Goal: Information Seeking & Learning: Learn about a topic

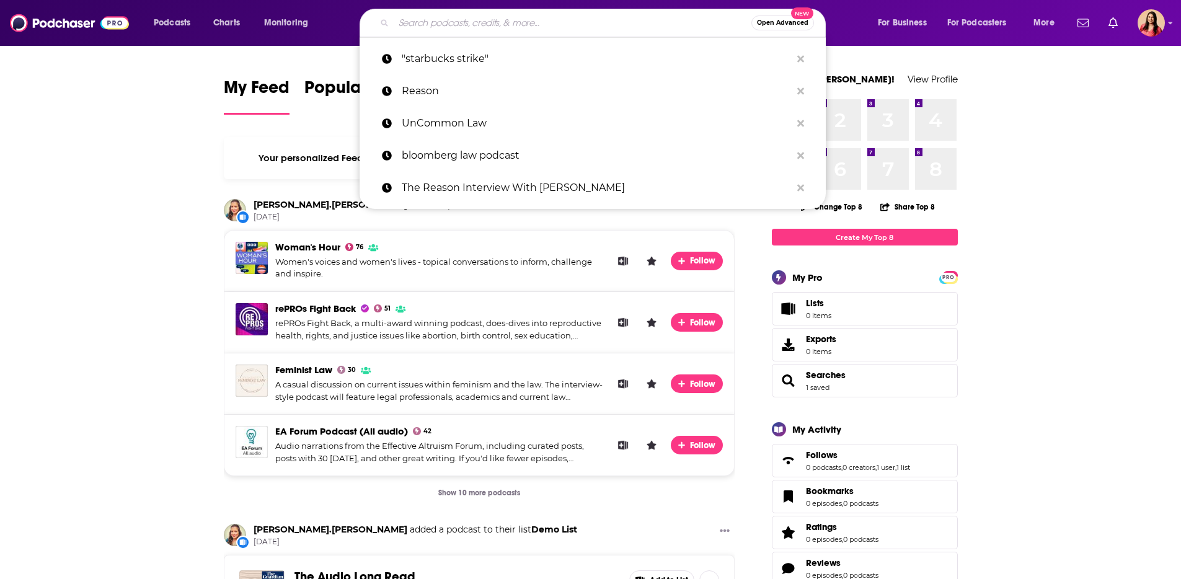
click at [456, 22] on input "Search podcasts, credits, & more..." at bounding box center [573, 23] width 358 height 20
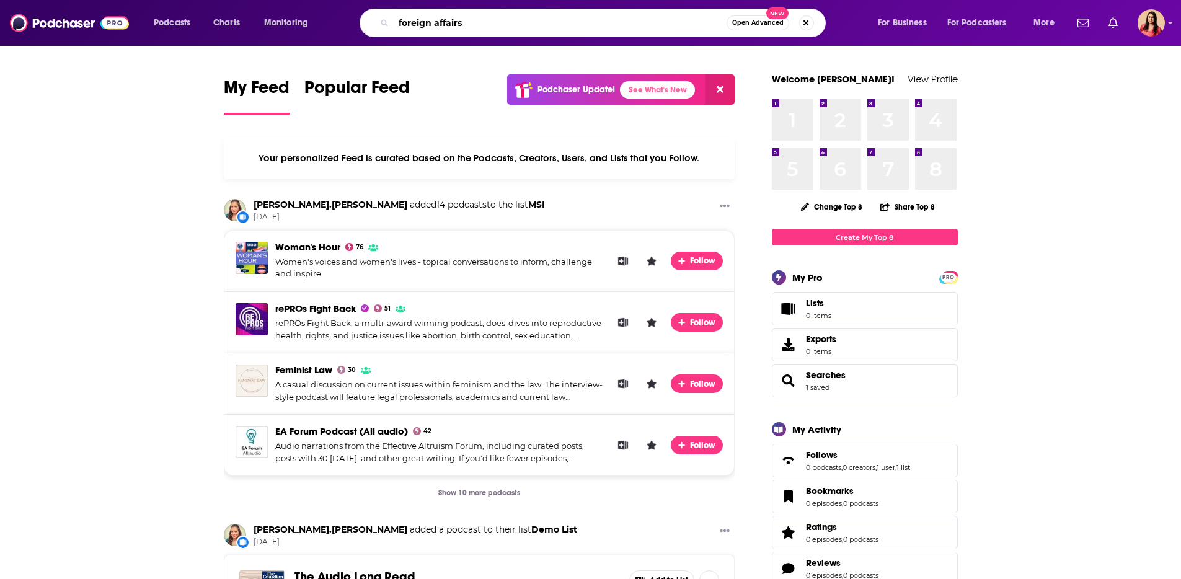
type input "foreign affairs"
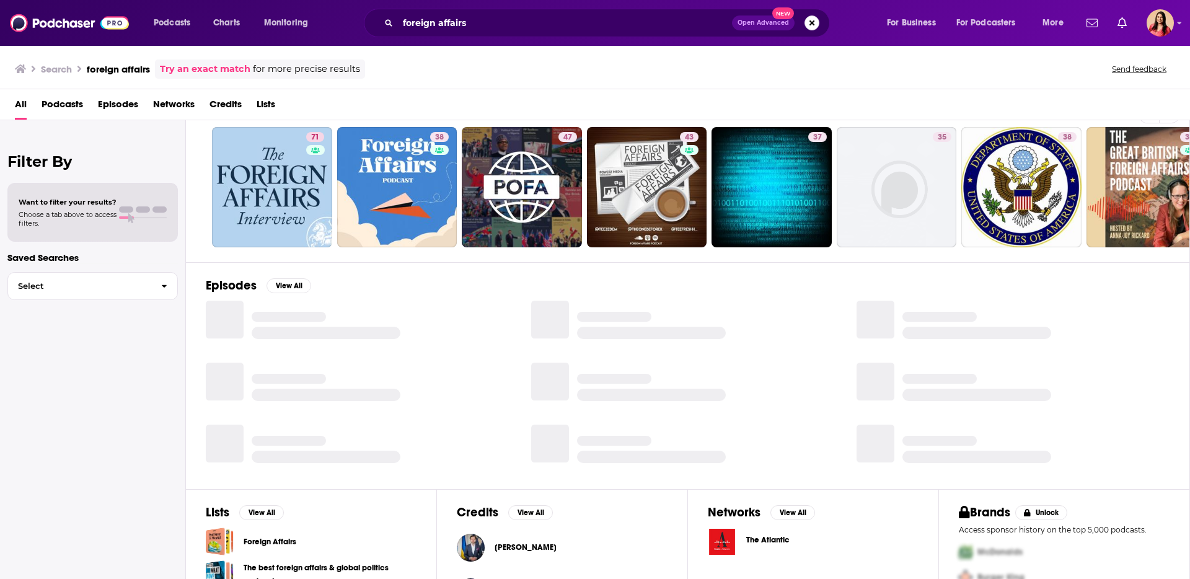
scroll to position [121, 0]
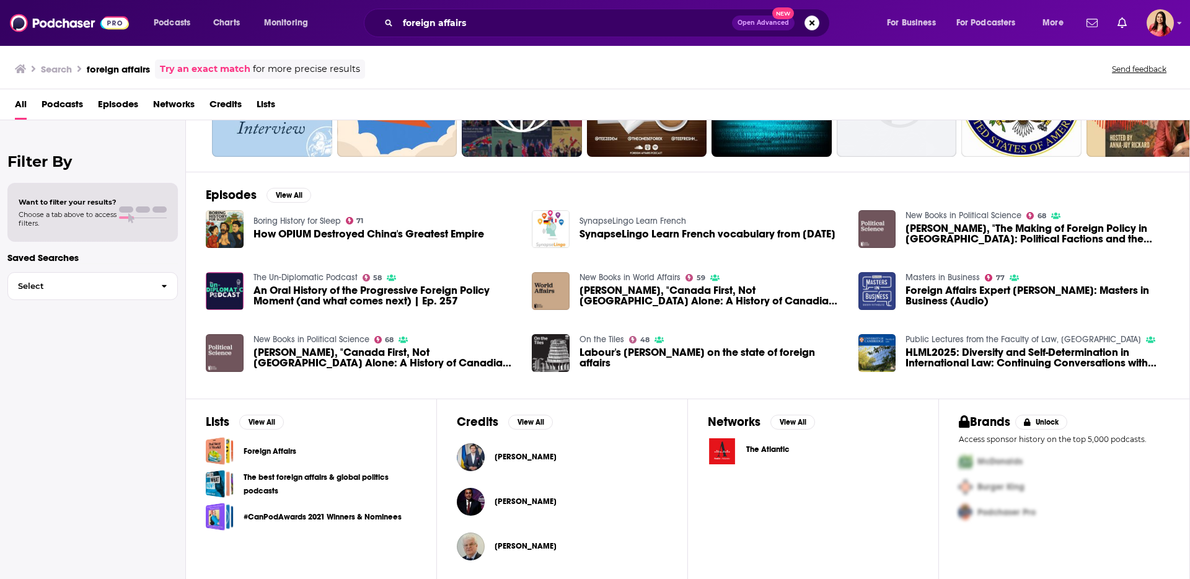
click at [270, 454] on link "Foreign Affairs" at bounding box center [270, 451] width 53 height 14
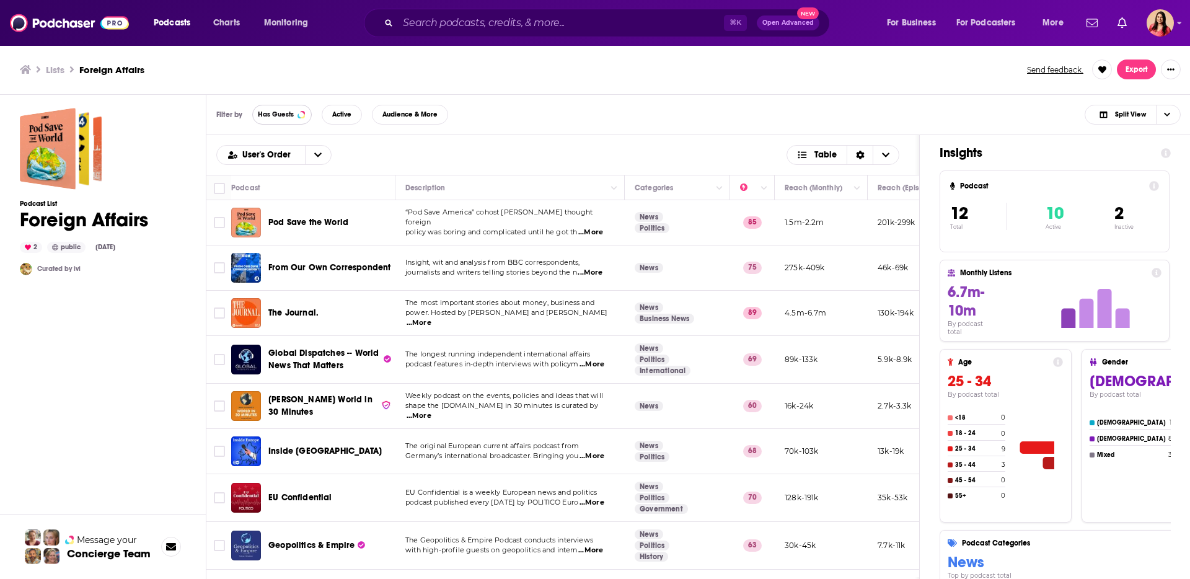
click at [276, 119] on button "Has Guests" at bounding box center [282, 115] width 60 height 20
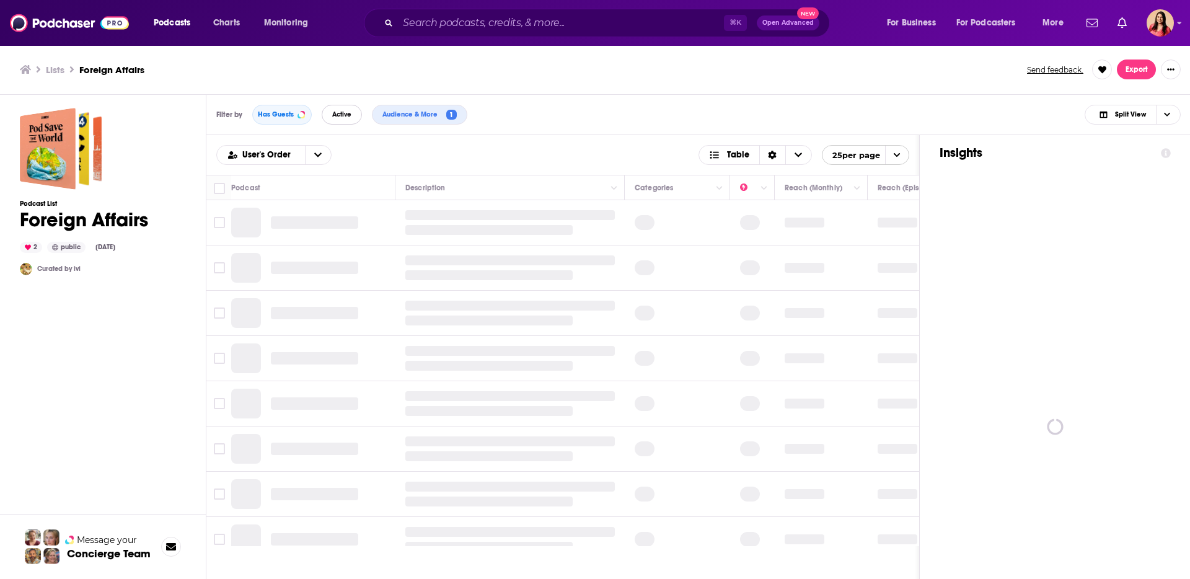
click at [352, 112] on button "Active" at bounding box center [342, 115] width 40 height 20
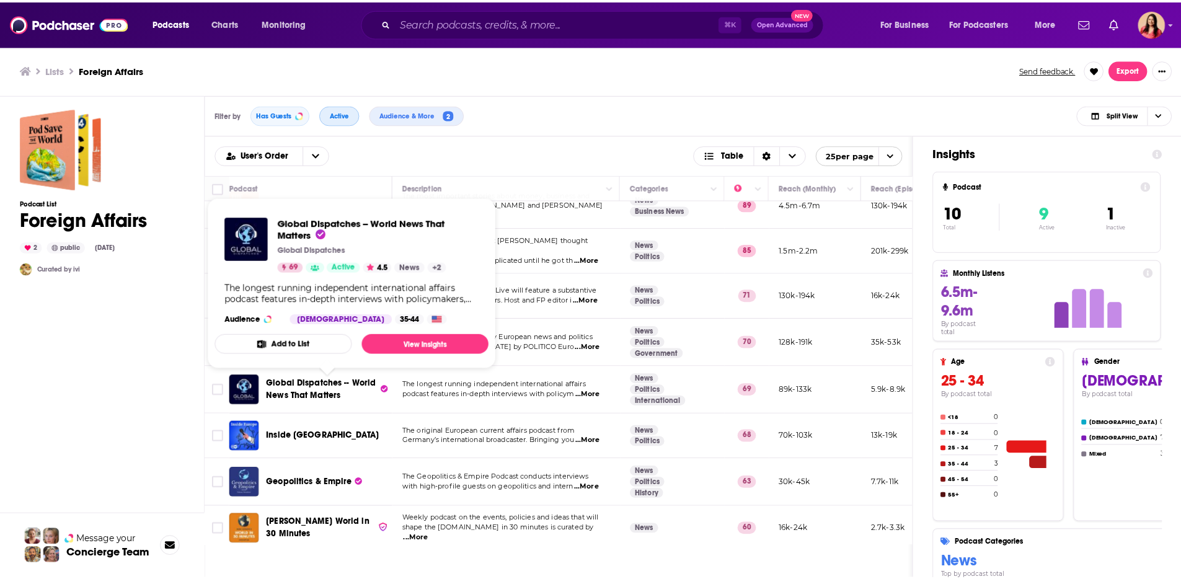
scroll to position [80, 0]
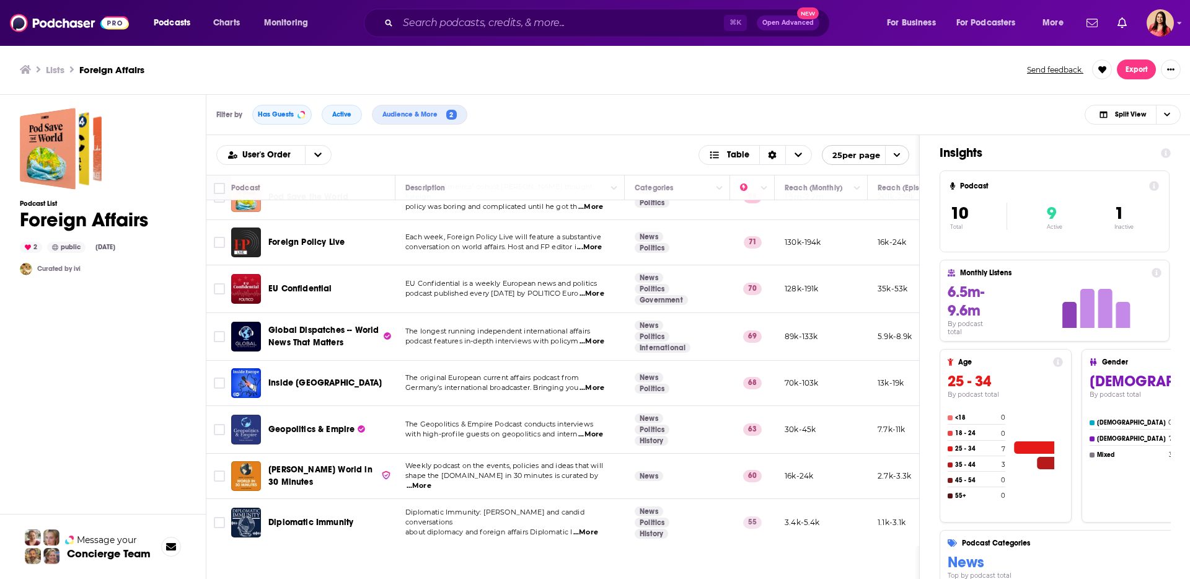
click at [595, 430] on span "...More" at bounding box center [590, 435] width 25 height 10
click at [479, 420] on span "The Geopolitics & Empire Podcast conducts interviews" at bounding box center [499, 424] width 188 height 9
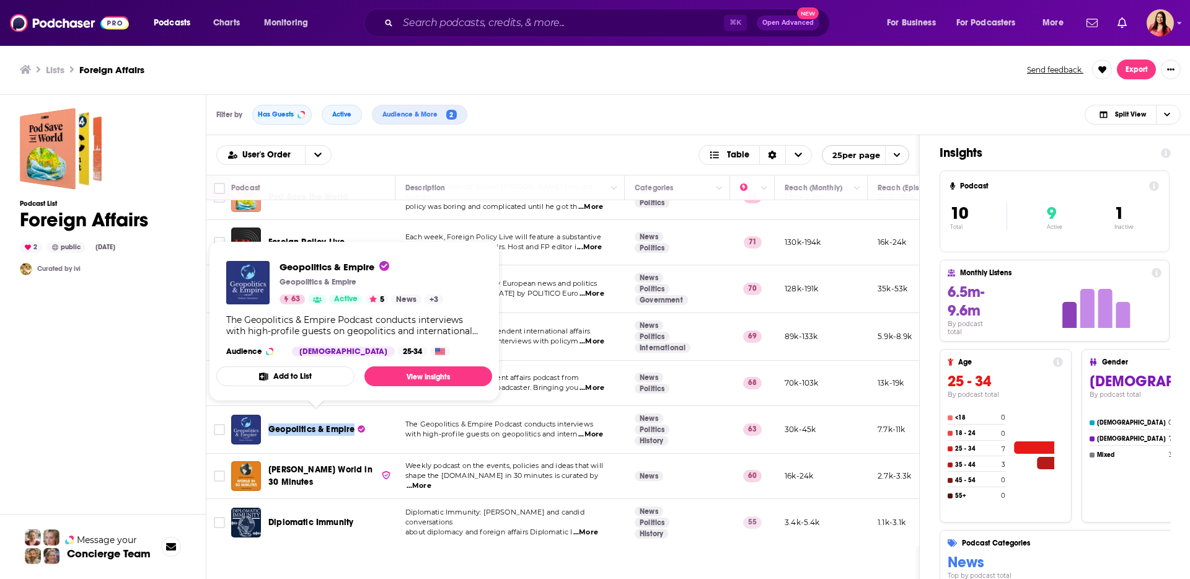
click at [332, 424] on span "Geopolitics & Empire" at bounding box center [311, 429] width 86 height 11
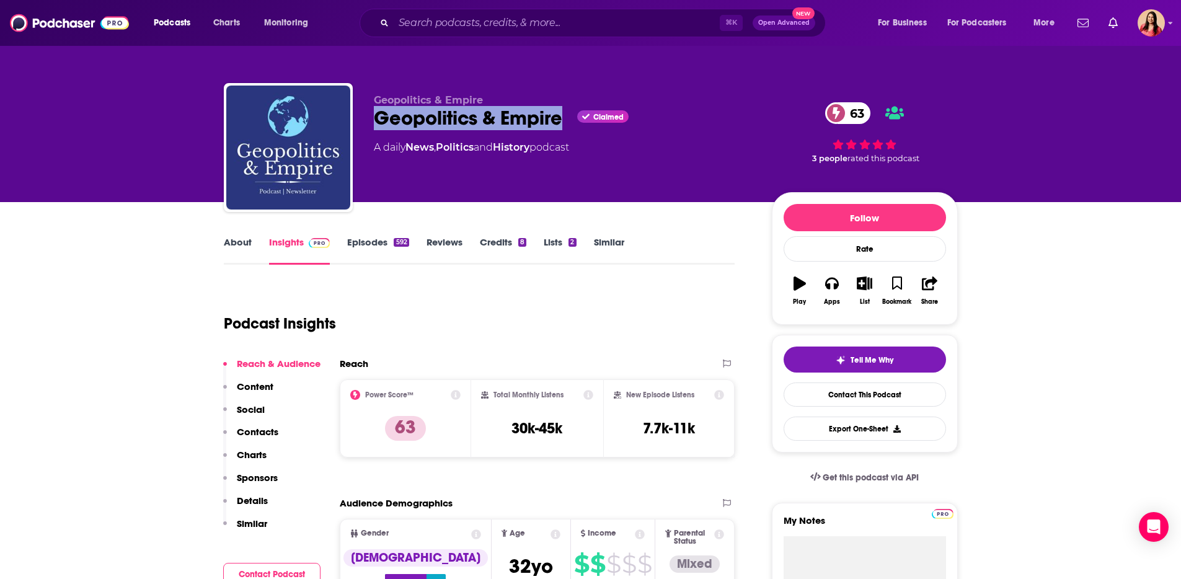
drag, startPoint x: 370, startPoint y: 118, endPoint x: 563, endPoint y: 120, distance: 192.8
click at [563, 120] on div "Geopolitics & Empire Geopolitics & Empire Claimed 63 A daily News , Politics an…" at bounding box center [591, 150] width 734 height 134
copy h2 "Geopolitics & Empire"
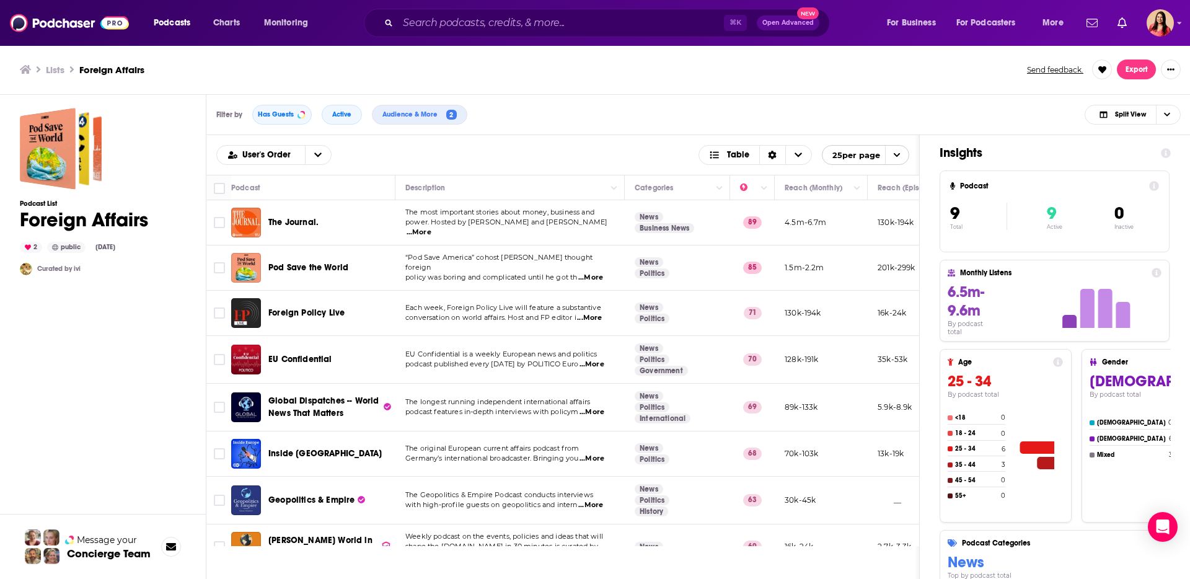
click at [598, 412] on span "...More" at bounding box center [592, 412] width 25 height 10
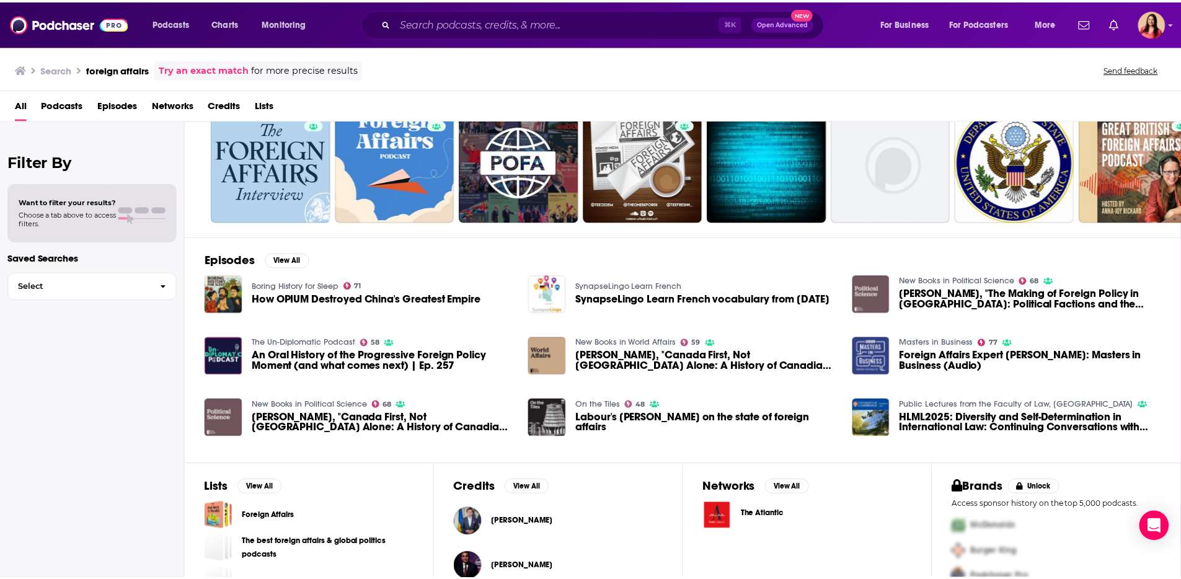
scroll to position [121, 0]
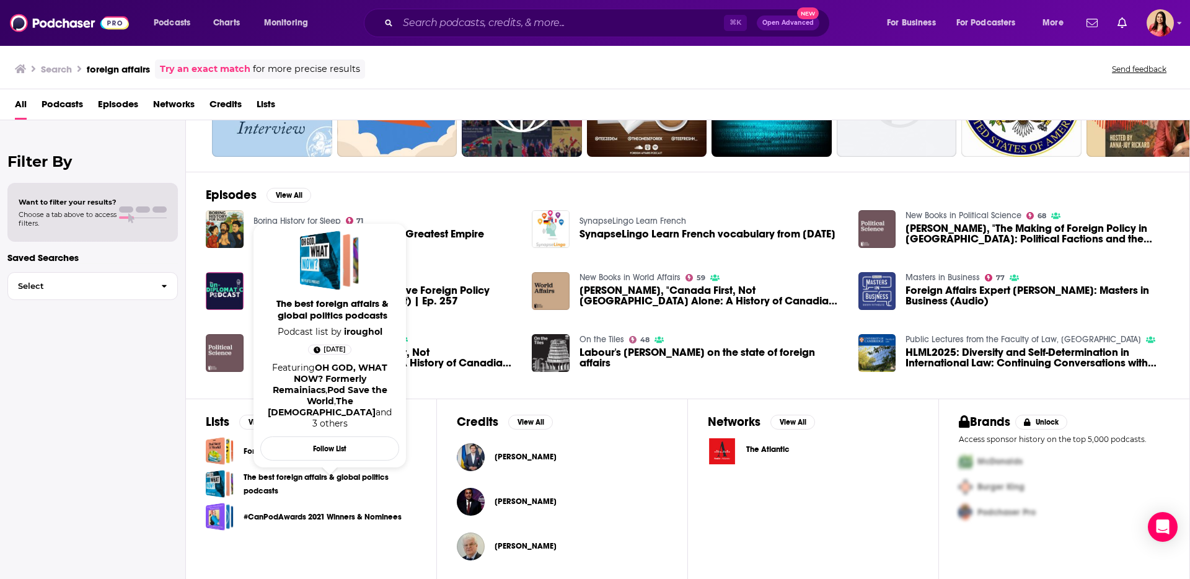
click at [283, 485] on link "The best foreign affairs & global politics podcasts" at bounding box center [330, 483] width 173 height 27
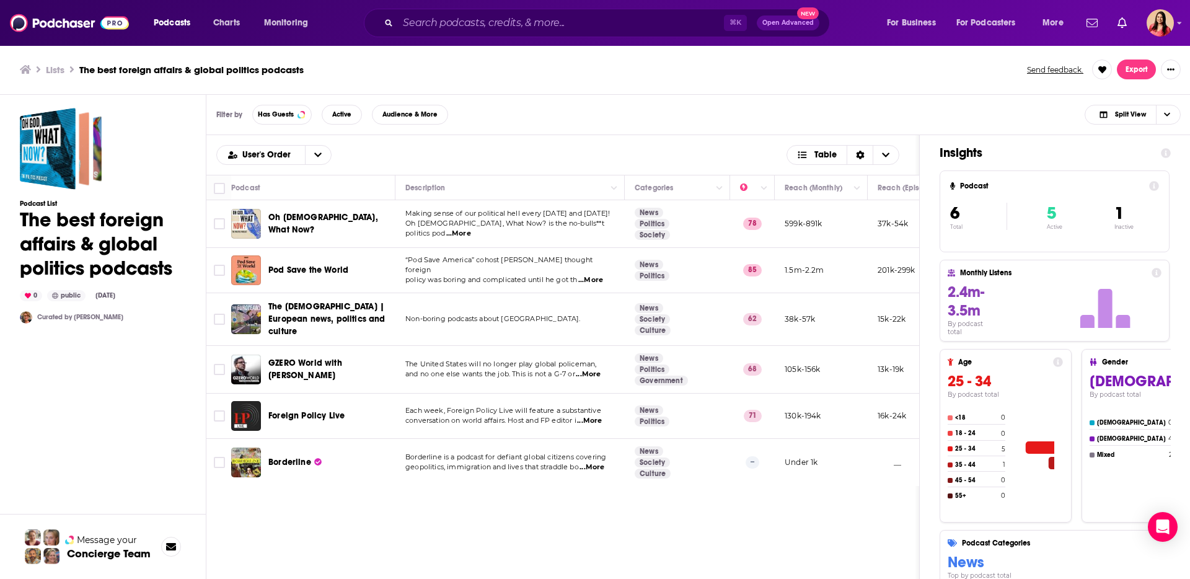
click at [604, 464] on span "...More" at bounding box center [592, 467] width 25 height 10
click at [297, 462] on span "Borderline" at bounding box center [289, 462] width 43 height 11
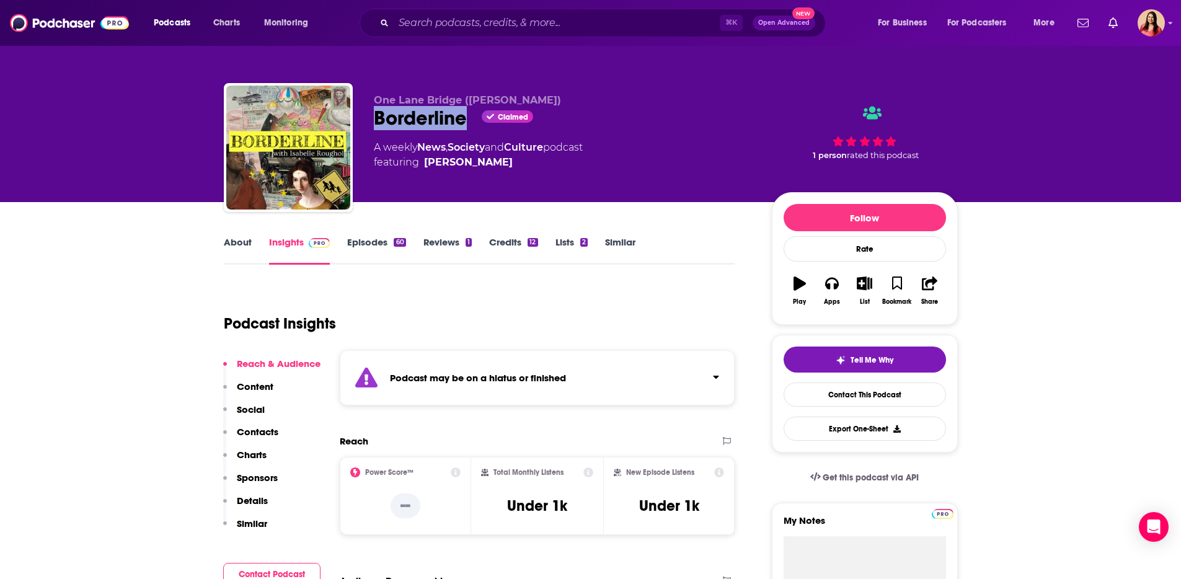
drag, startPoint x: 360, startPoint y: 112, endPoint x: 464, endPoint y: 120, distance: 103.8
click at [464, 120] on div "One Lane Bridge (Isabelle Roughol) Borderline Claimed A weekly News , Society a…" at bounding box center [591, 150] width 734 height 134
copy h2 "Borderline"
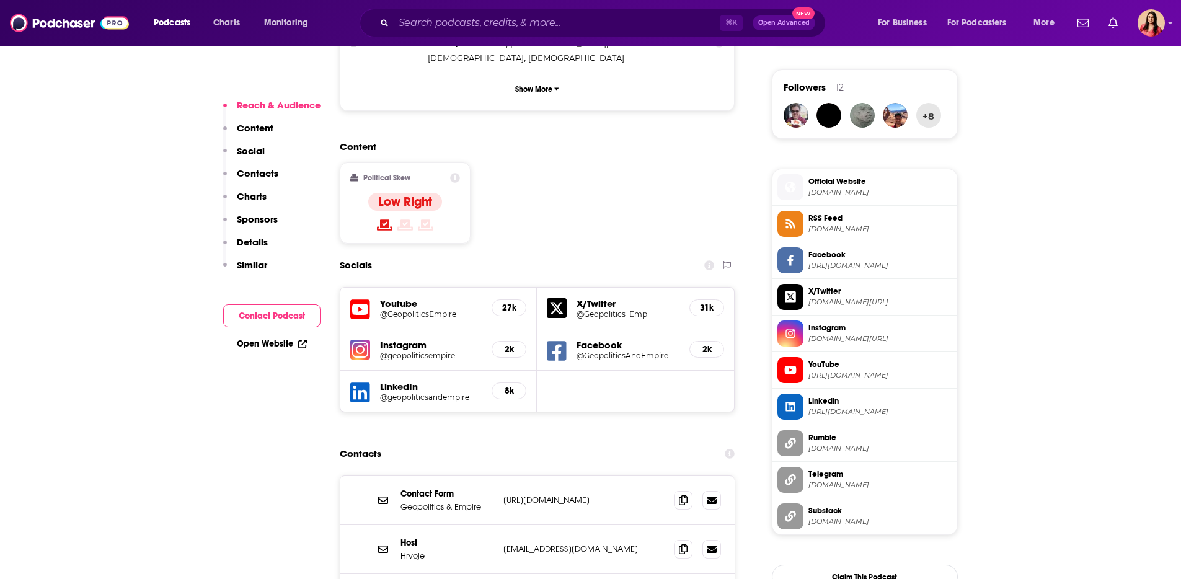
scroll to position [1035, 0]
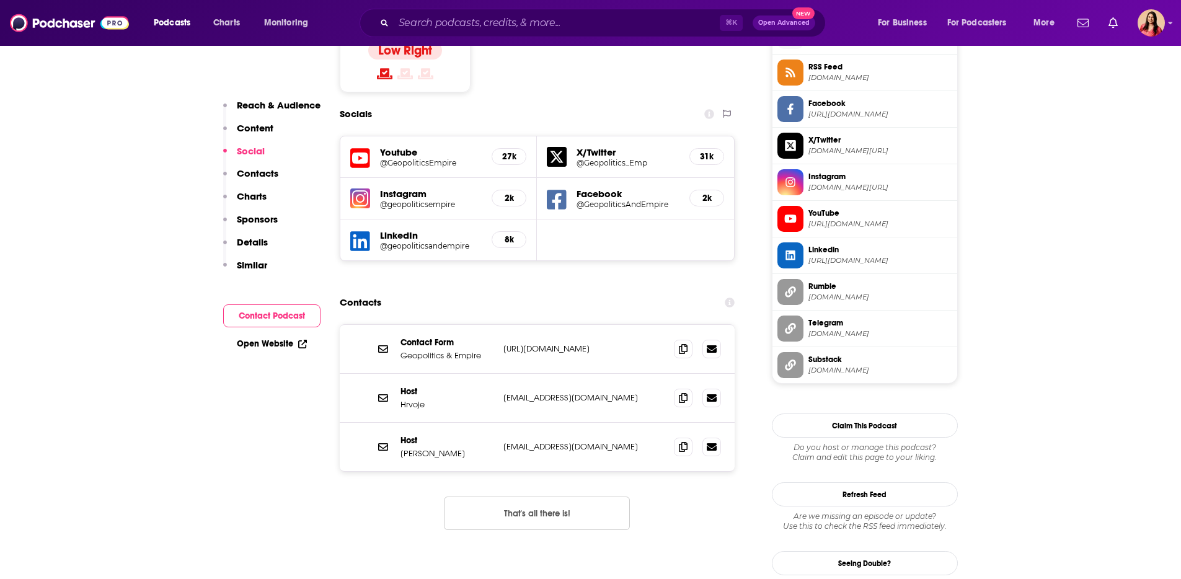
click at [582, 423] on div "Host Hrvoje Morić geopoliticsandempirepodchaser@use.startmail.com geopoliticsan…" at bounding box center [537, 447] width 395 height 48
click at [686, 437] on span at bounding box center [683, 446] width 19 height 19
click at [425, 448] on p "[PERSON_NAME]" at bounding box center [446, 453] width 93 height 11
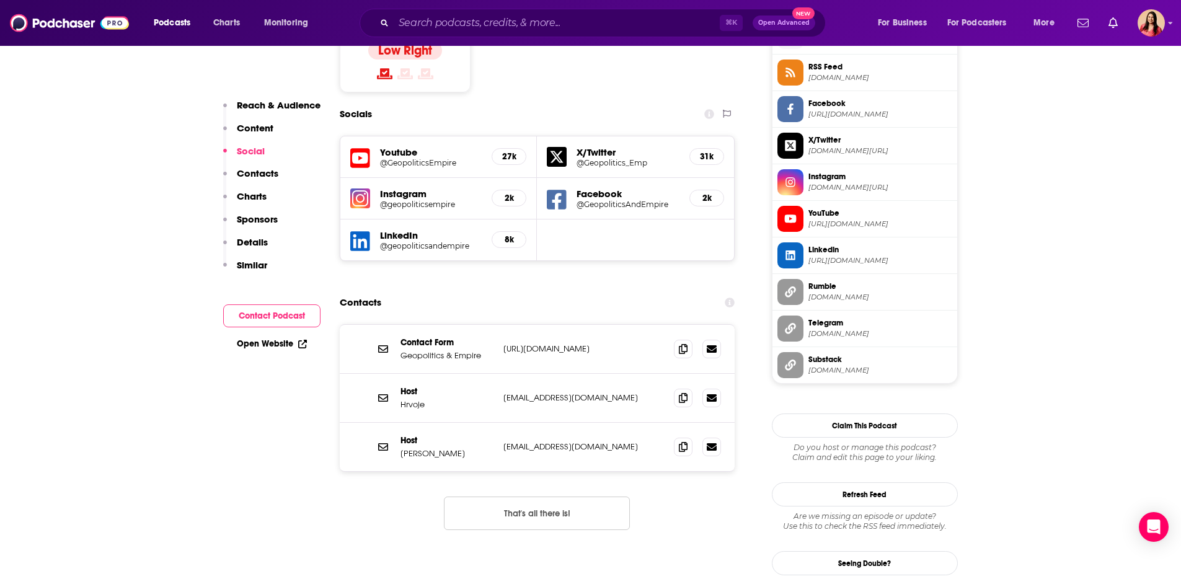
click at [425, 448] on p "[PERSON_NAME]" at bounding box center [446, 453] width 93 height 11
click at [425, 448] on p "Hrvoje Morić" at bounding box center [446, 453] width 93 height 11
click at [423, 448] on p "Hrvoje Morić" at bounding box center [446, 453] width 93 height 11
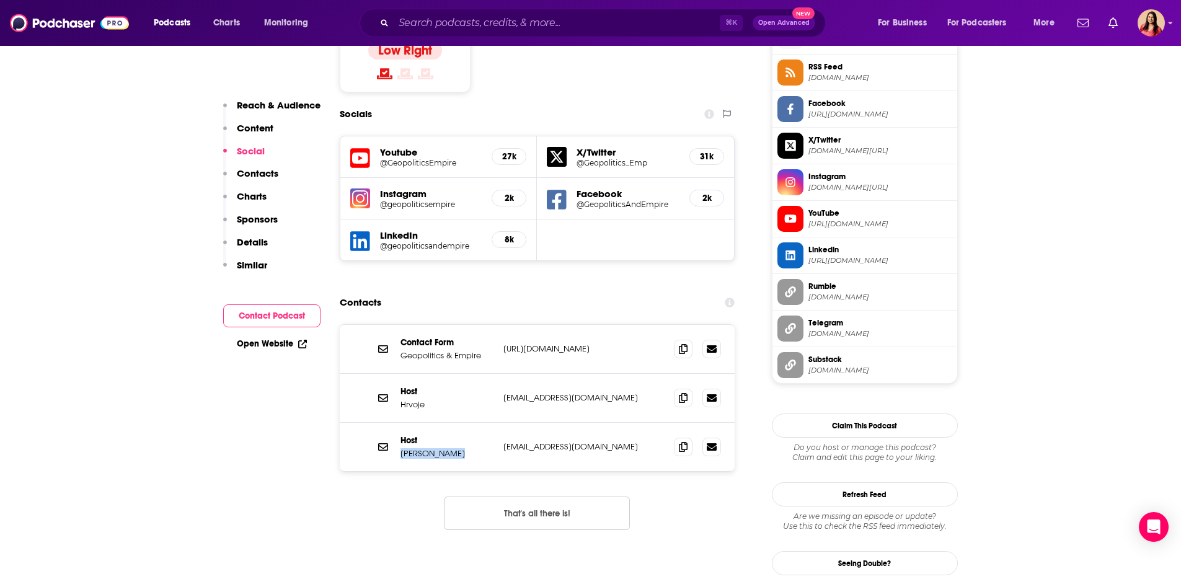
click at [423, 448] on p "Hrvoje Morić" at bounding box center [446, 453] width 93 height 11
copy p "Hrvoje Morić"
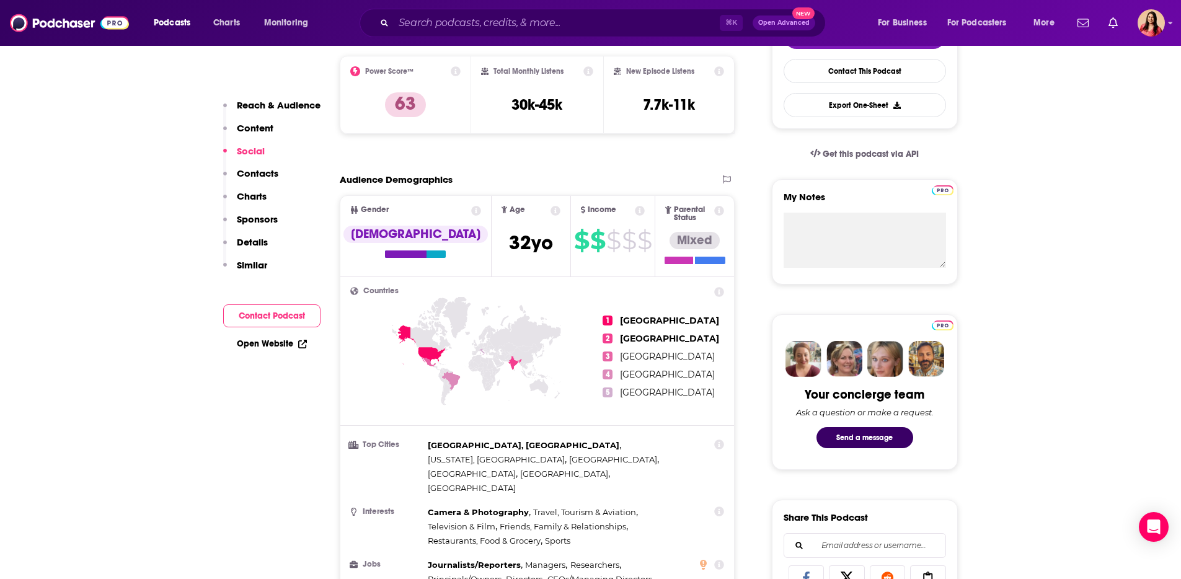
scroll to position [196, 0]
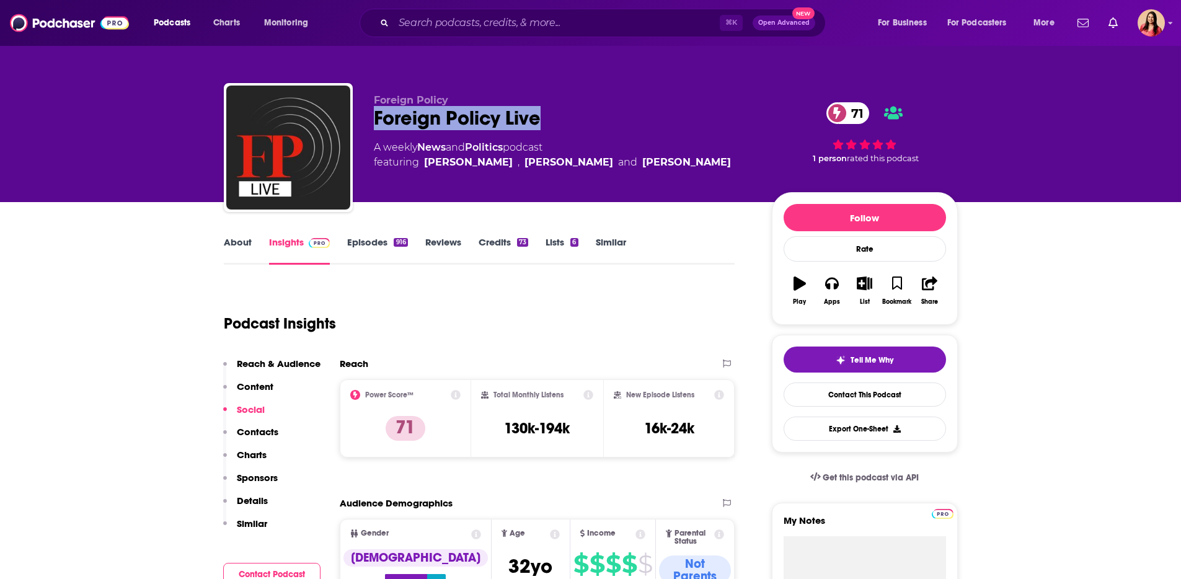
drag, startPoint x: 430, startPoint y: 94, endPoint x: 524, endPoint y: 123, distance: 99.2
click at [541, 110] on div "Foreign Policy Live 71" at bounding box center [563, 118] width 378 height 24
click at [519, 126] on div "Foreign Policy Live 71" at bounding box center [563, 118] width 378 height 24
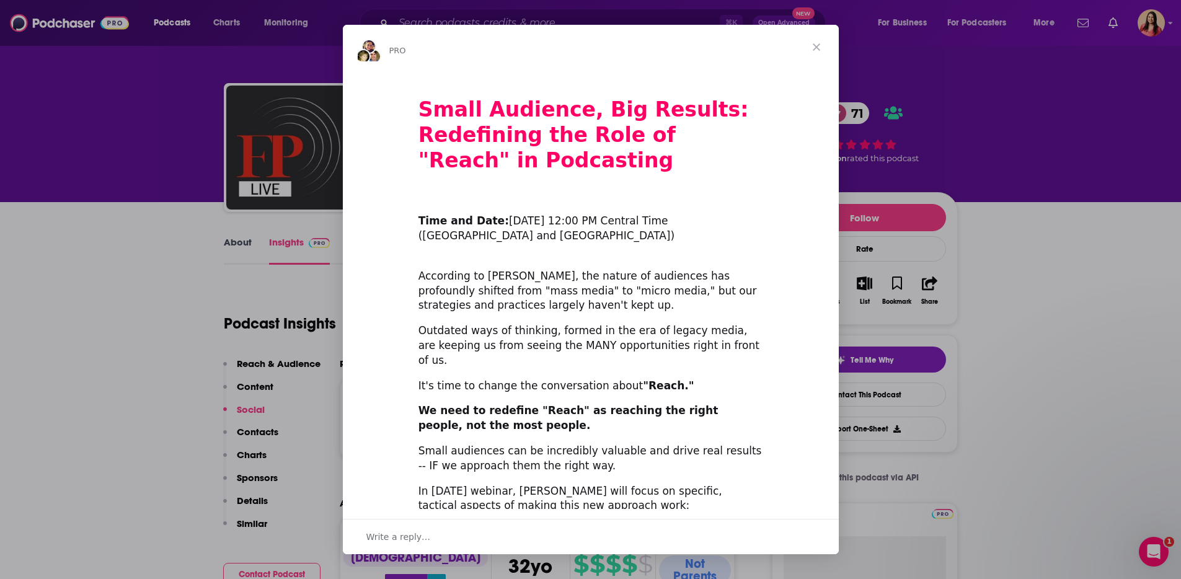
click at [828, 46] on span "Close" at bounding box center [816, 47] width 45 height 45
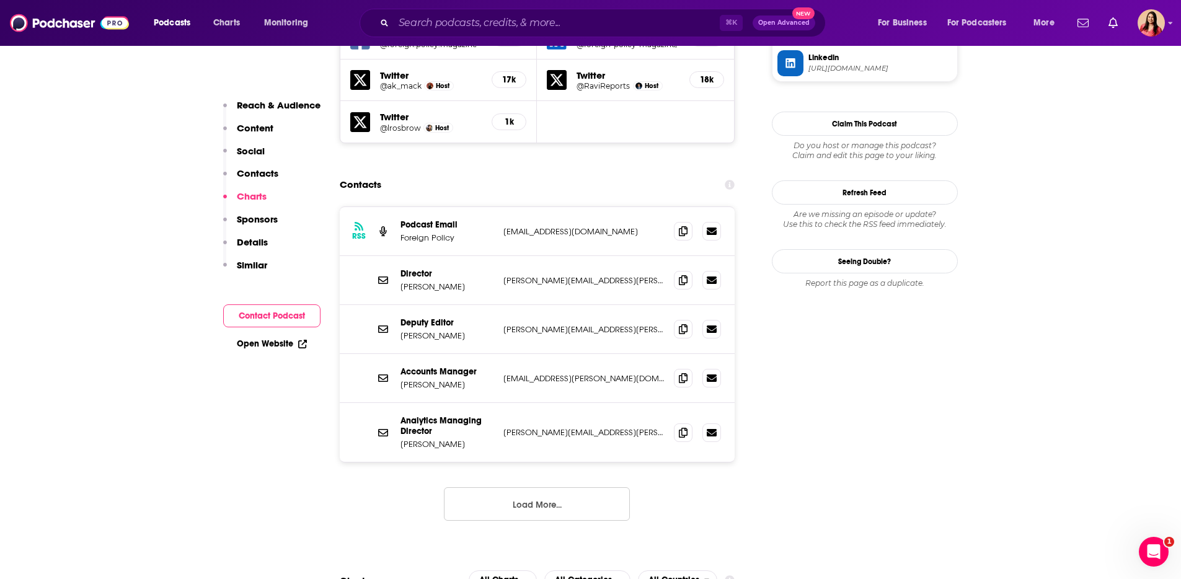
scroll to position [1140, 0]
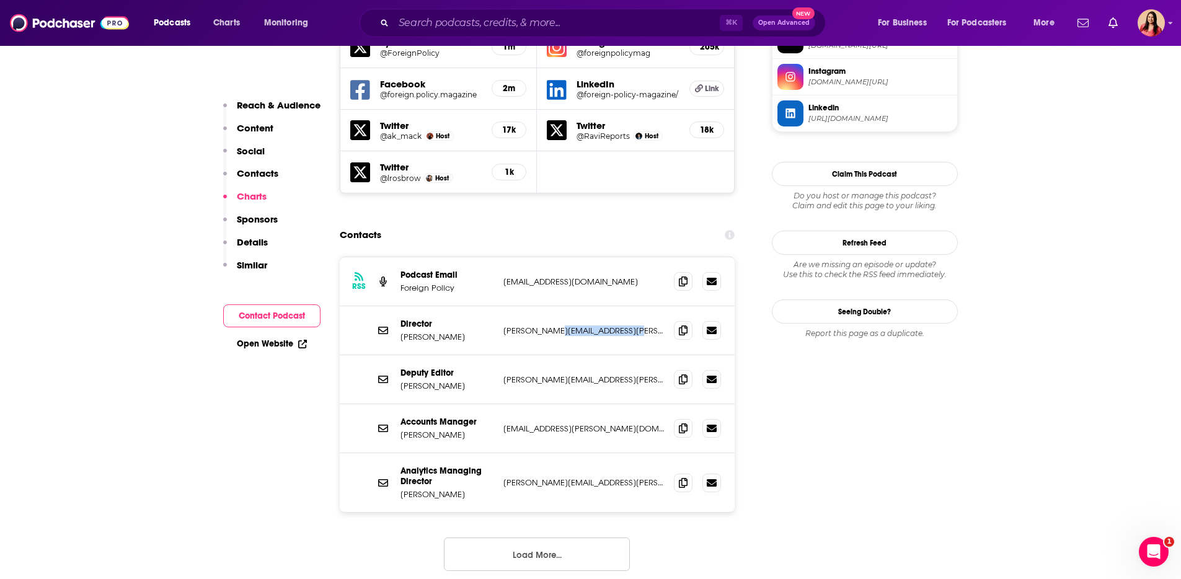
drag, startPoint x: 549, startPoint y: 258, endPoint x: 644, endPoint y: 258, distance: 95.5
click at [644, 325] on p "sara.stewart@foreignpolicy.com" at bounding box center [583, 330] width 161 height 11
copy p "@foreignpolicy.com"
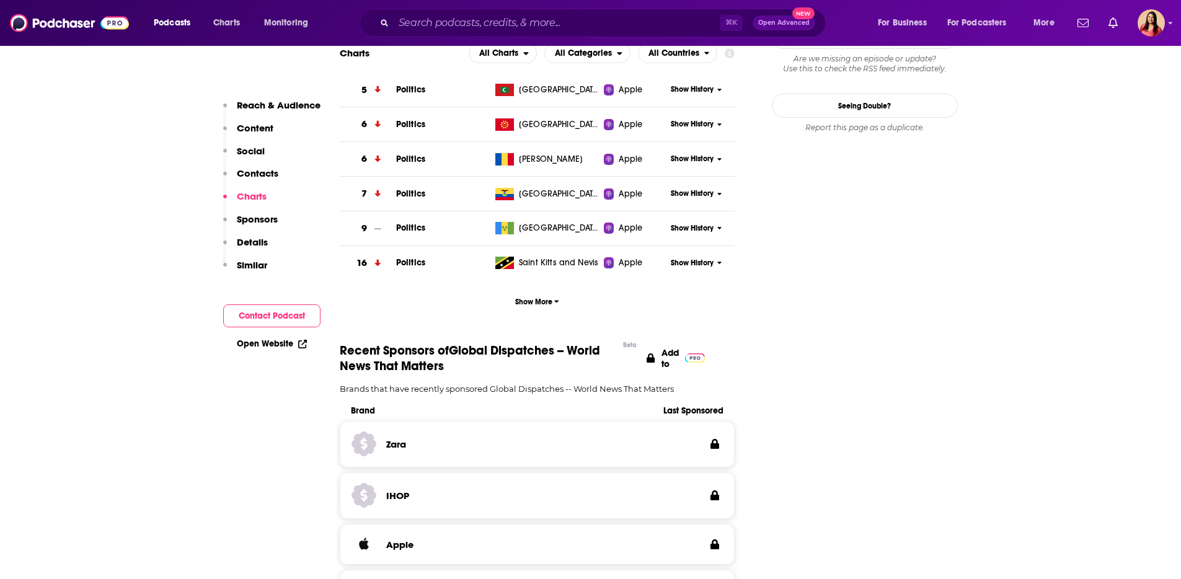
scroll to position [847, 0]
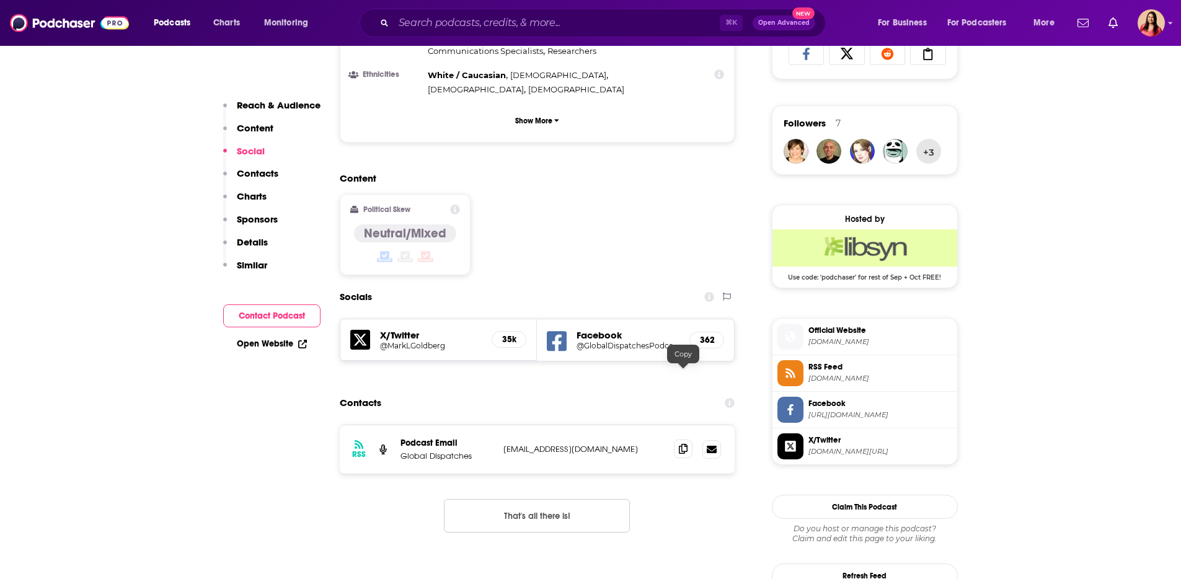
click at [686, 444] on icon at bounding box center [683, 449] width 9 height 10
click at [515, 444] on p "markleongoldberg@gmail.com" at bounding box center [583, 449] width 161 height 11
click at [516, 444] on p "markleongoldberg@gmail.com" at bounding box center [583, 449] width 161 height 11
copy div "markleongoldberg@gmail.com markleongoldberg@gmail.com"
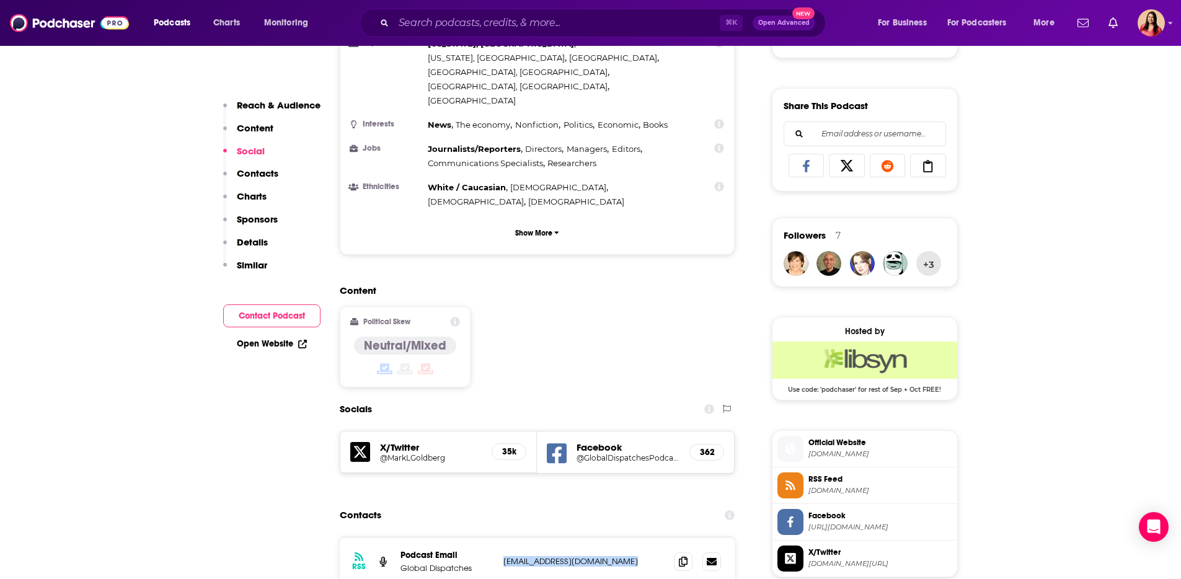
scroll to position [0, 0]
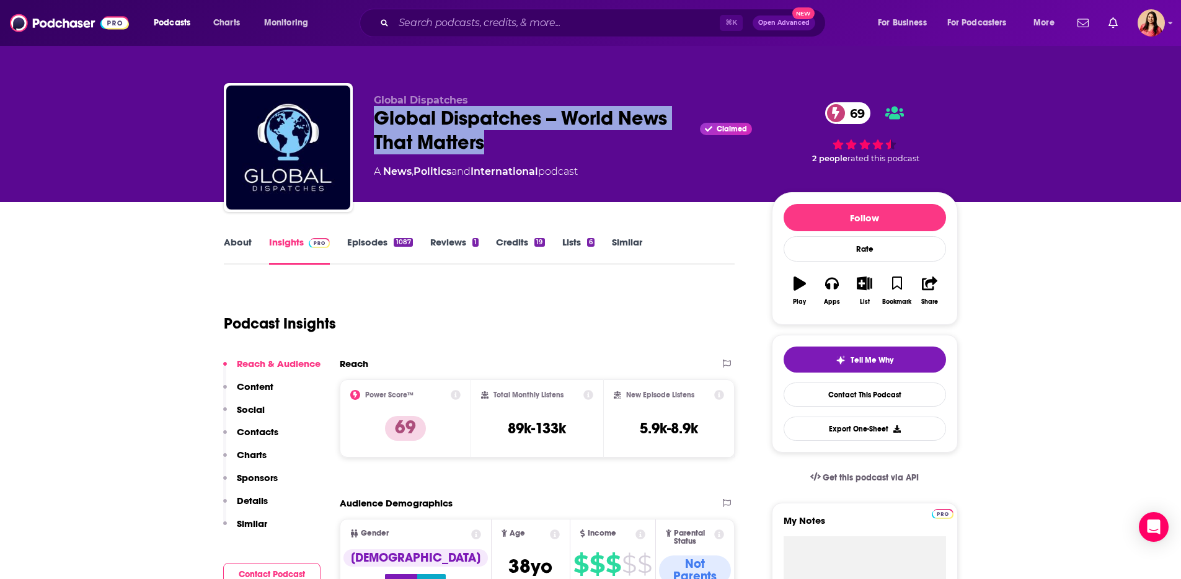
drag, startPoint x: 392, startPoint y: 117, endPoint x: 505, endPoint y: 138, distance: 114.8
click at [497, 141] on div "Global Dispatches Global Dispatches -- World News That Matters Claimed 69 A New…" at bounding box center [591, 150] width 734 height 134
copy h2 "Global Dispatches -- World News That Matters"
click at [417, 139] on div "Global Dispatches -- World News That Matters Claimed 69" at bounding box center [563, 130] width 378 height 48
drag, startPoint x: 381, startPoint y: 115, endPoint x: 547, endPoint y: 118, distance: 166.2
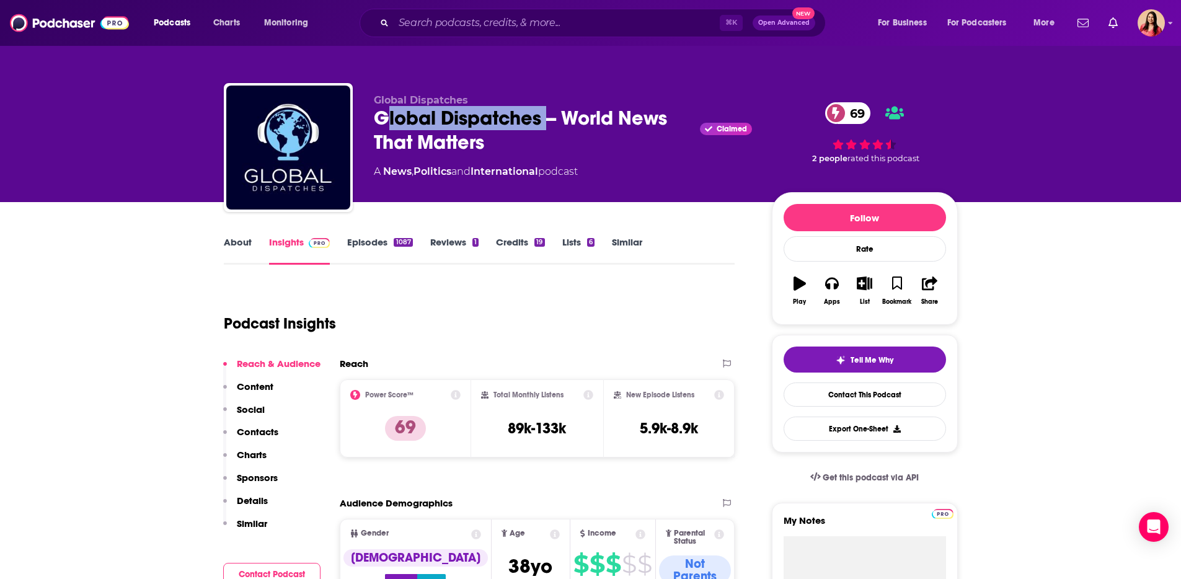
click at [547, 118] on div "Global Dispatches -- World News That Matters Claimed 69" at bounding box center [563, 130] width 378 height 48
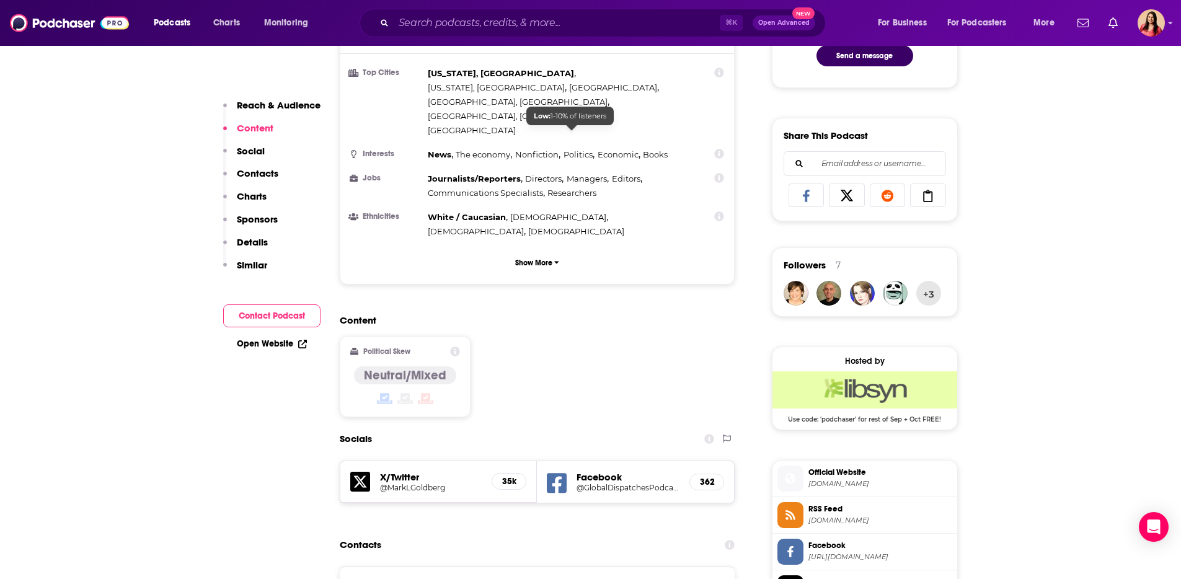
scroll to position [792, 0]
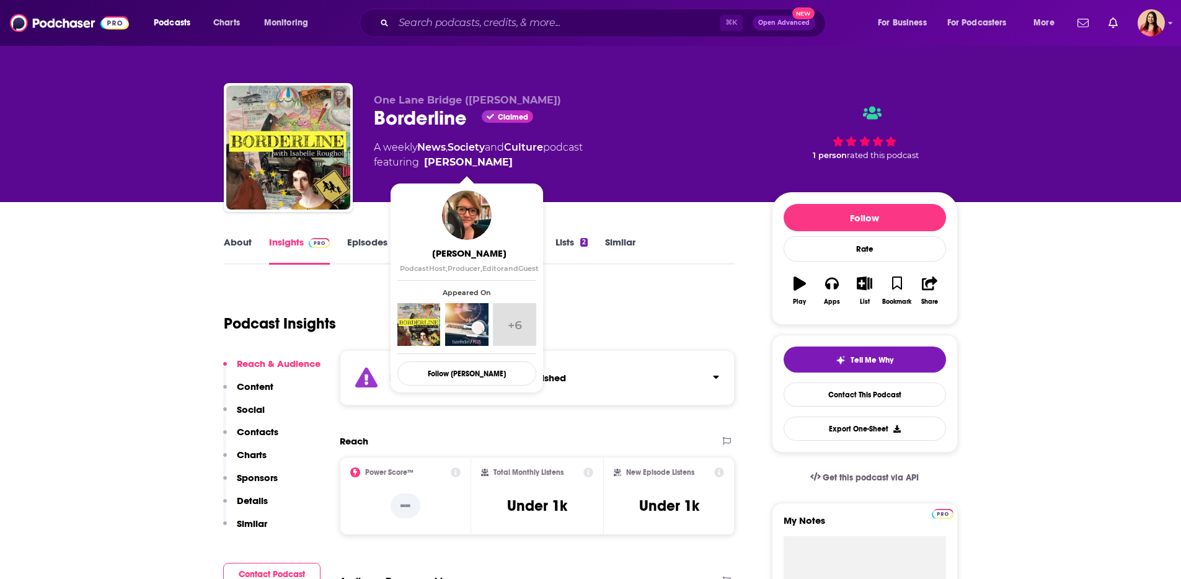
drag, startPoint x: 571, startPoint y: 167, endPoint x: 505, endPoint y: 164, distance: 66.4
click at [505, 164] on span "featuring Isabelle Roughol" at bounding box center [478, 162] width 209 height 15
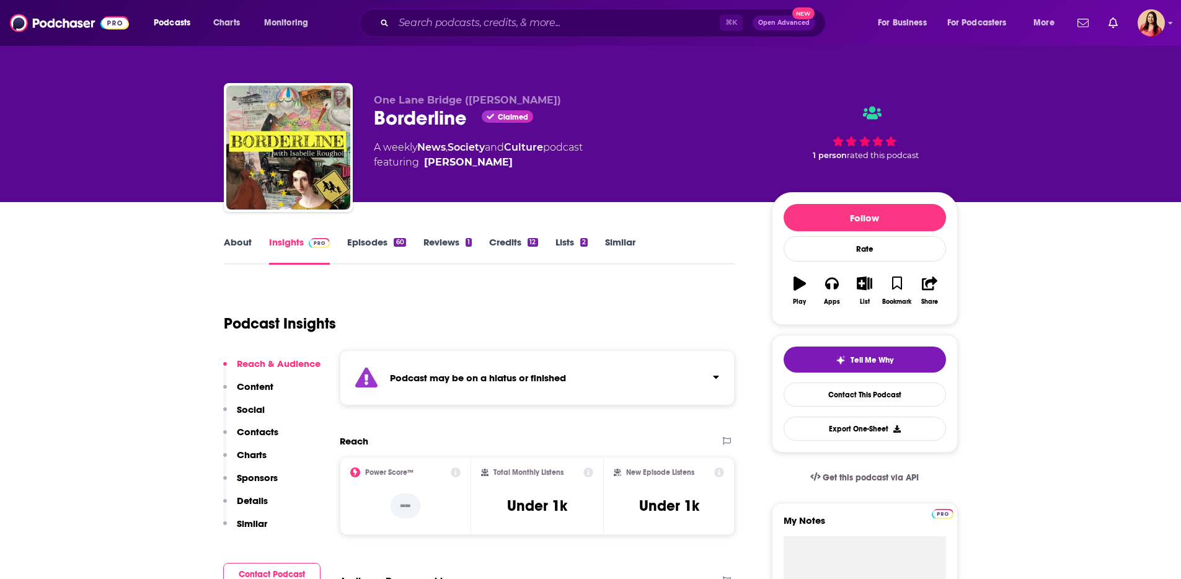
drag, startPoint x: 420, startPoint y: 159, endPoint x: 507, endPoint y: 164, distance: 87.0
click at [508, 165] on span "featuring Isabelle Roughol" at bounding box center [478, 162] width 209 height 15
click at [507, 164] on link "Isabelle Roughol" at bounding box center [468, 162] width 89 height 15
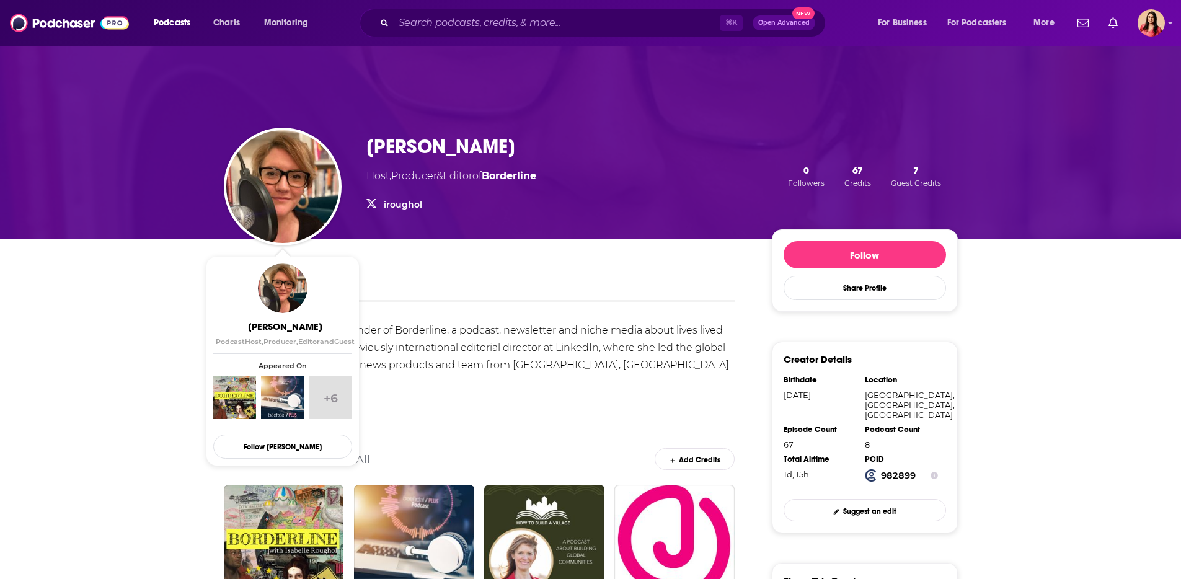
click at [385, 337] on div "Isabelle Roughol is the founder of Borderline, a podcast, newsletter and niche …" at bounding box center [479, 382] width 511 height 121
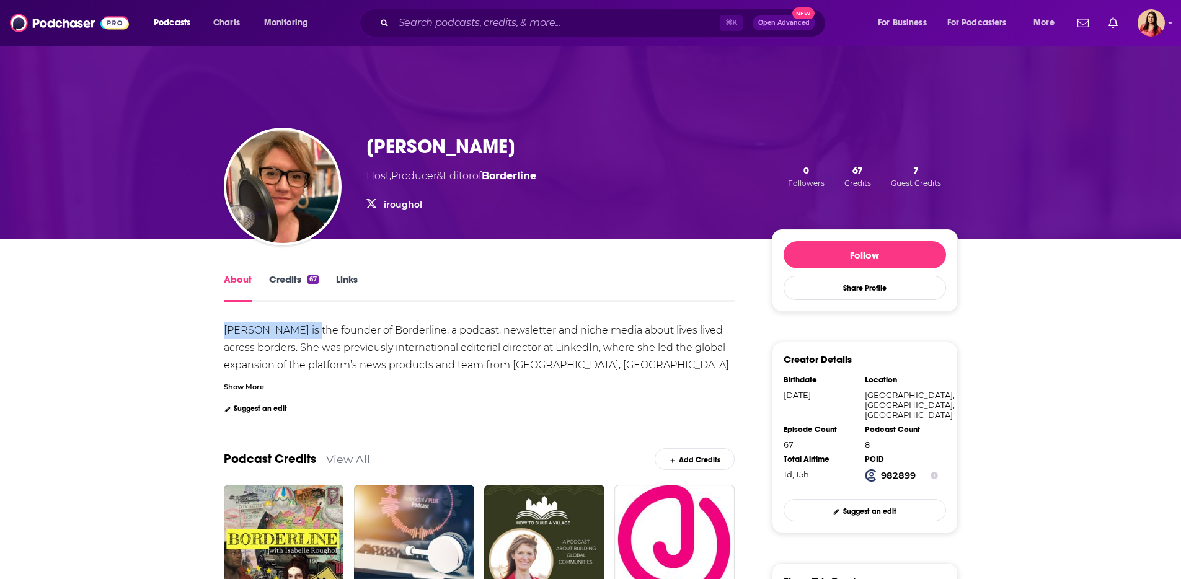
drag, startPoint x: 300, startPoint y: 329, endPoint x: 176, endPoint y: 323, distance: 124.1
copy div "Isabelle Roughol"
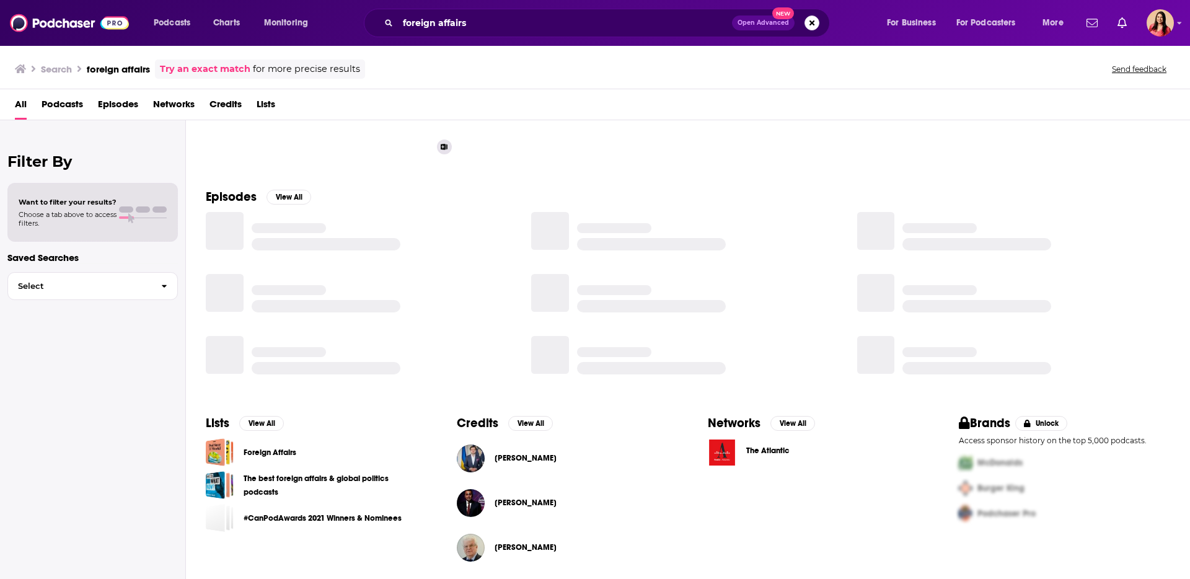
scroll to position [121, 0]
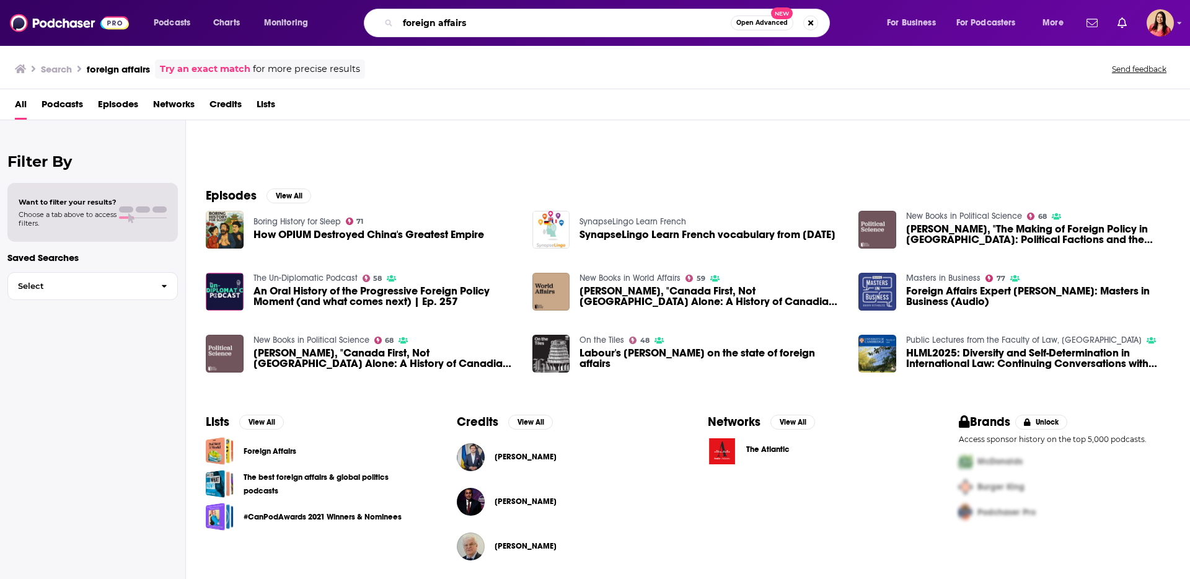
click at [445, 16] on input "foreign affairs" at bounding box center [564, 23] width 333 height 20
type input "veterans"
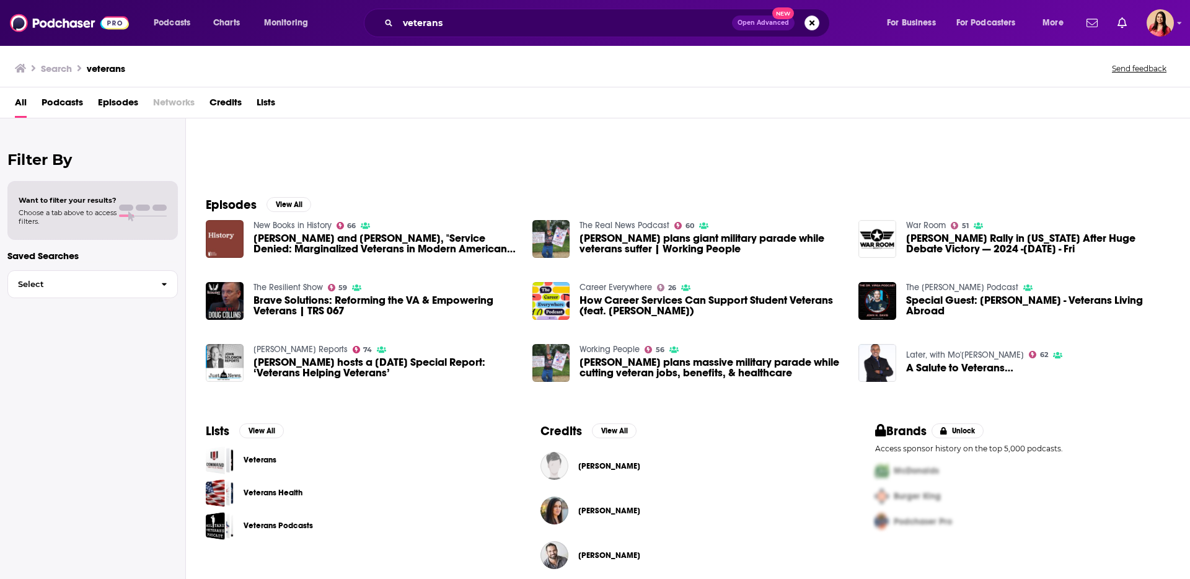
scroll to position [121, 0]
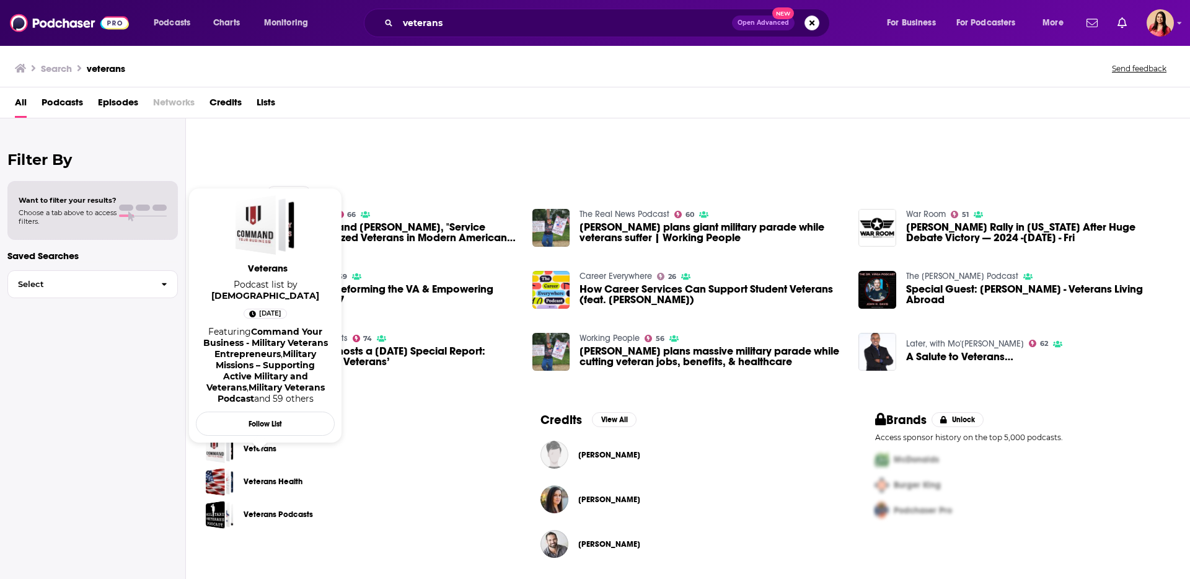
click at [254, 452] on link "Veterans" at bounding box center [260, 449] width 33 height 14
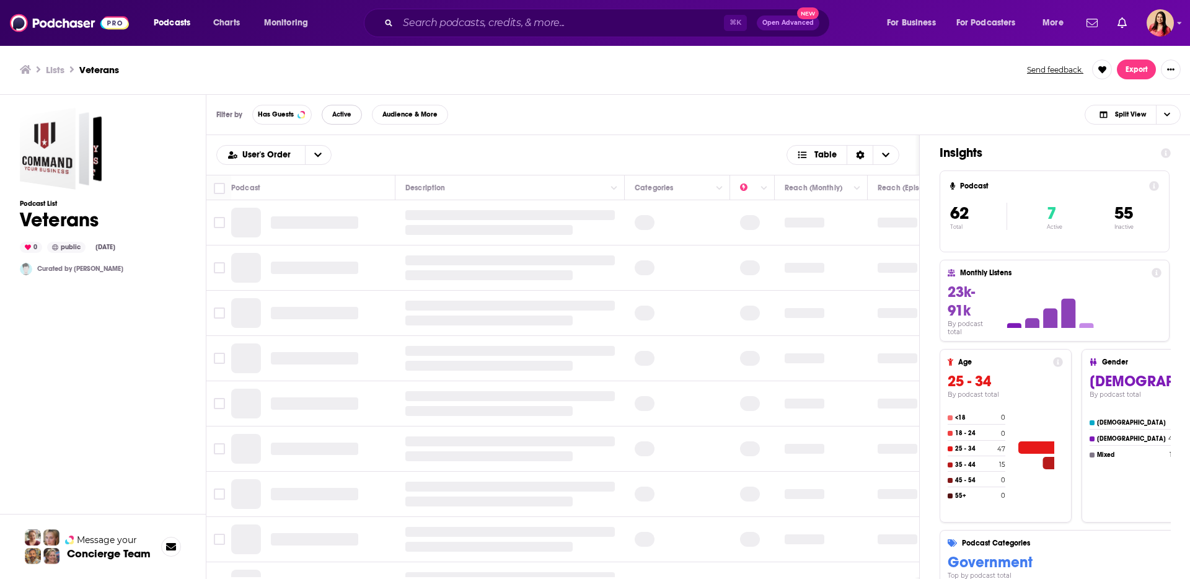
click at [349, 115] on span "Active" at bounding box center [341, 114] width 19 height 7
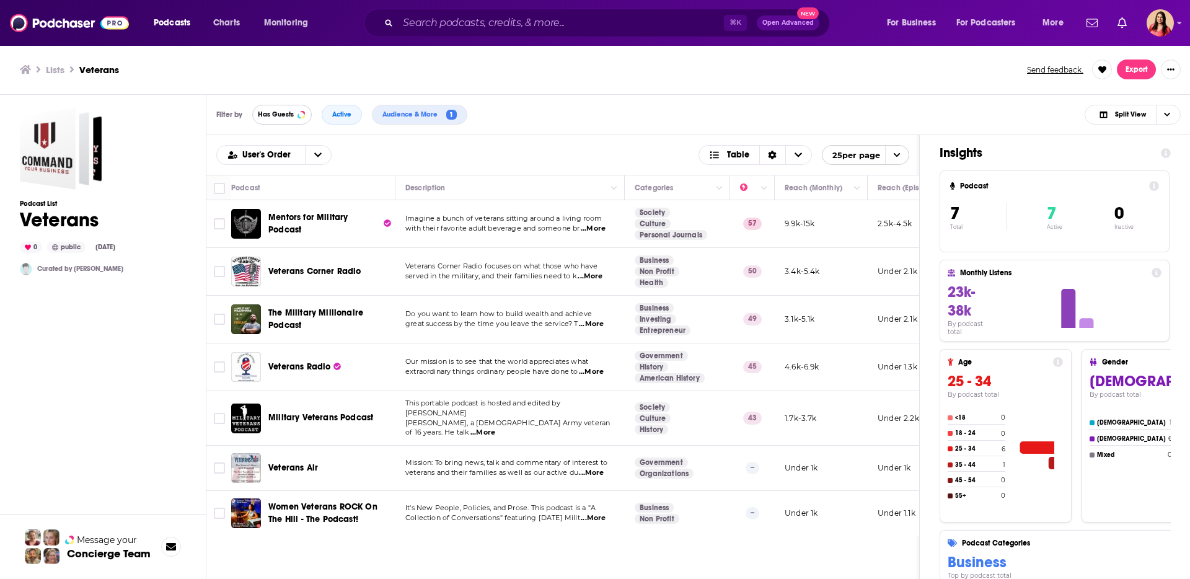
click at [281, 115] on span "Has Guests" at bounding box center [276, 114] width 36 height 7
click at [593, 374] on span "...More" at bounding box center [591, 372] width 25 height 10
click at [564, 146] on div "User's Order Table 25 per page" at bounding box center [562, 155] width 693 height 20
click at [437, 20] on input "Search podcasts, credits, & more..." at bounding box center [561, 23] width 326 height 20
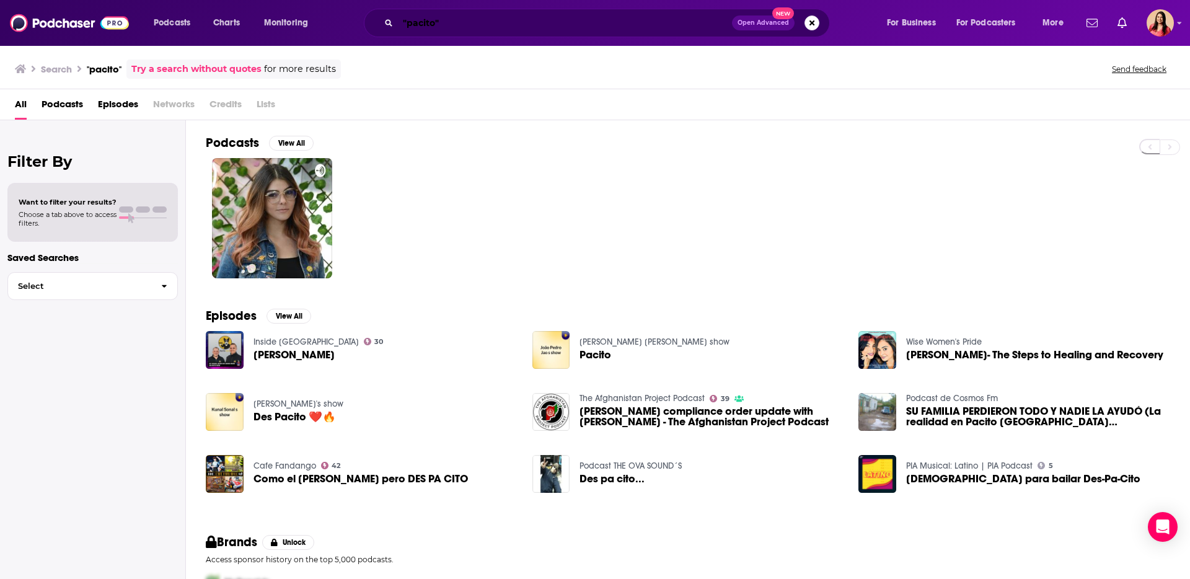
click at [426, 27] on input ""pacito"" at bounding box center [565, 23] width 334 height 20
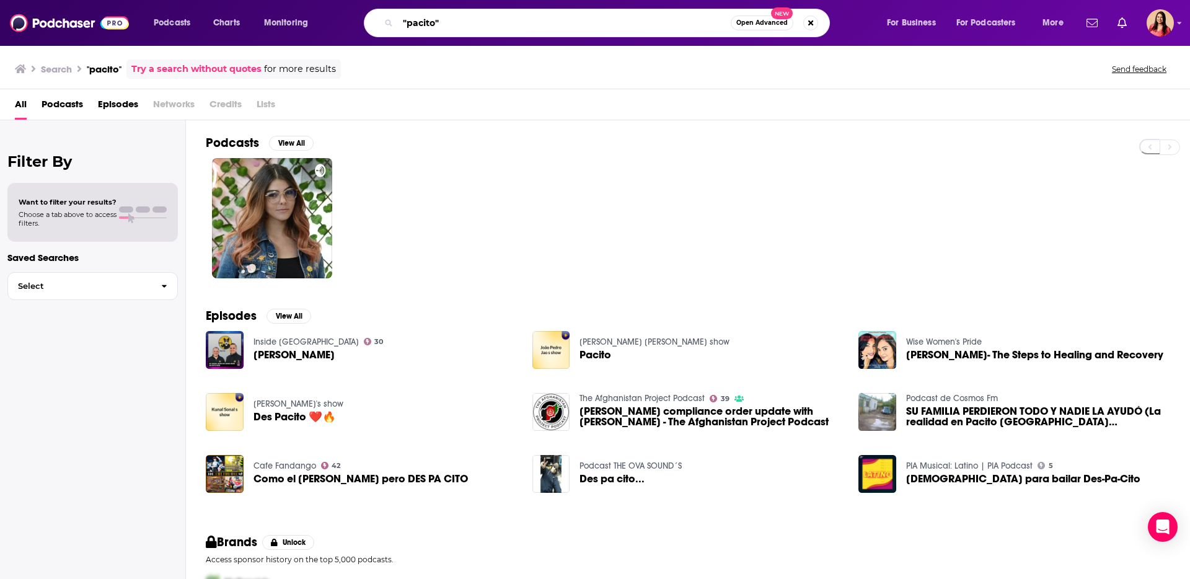
click at [426, 27] on input ""pacito"" at bounding box center [564, 23] width 333 height 20
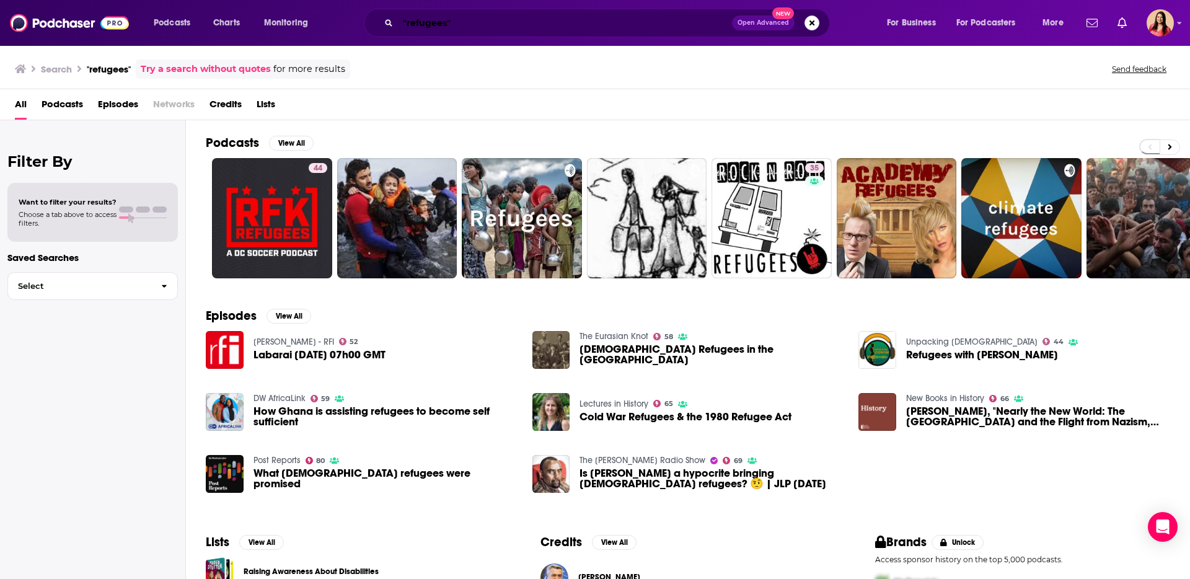
click at [427, 25] on input ""refugees"" at bounding box center [565, 23] width 334 height 20
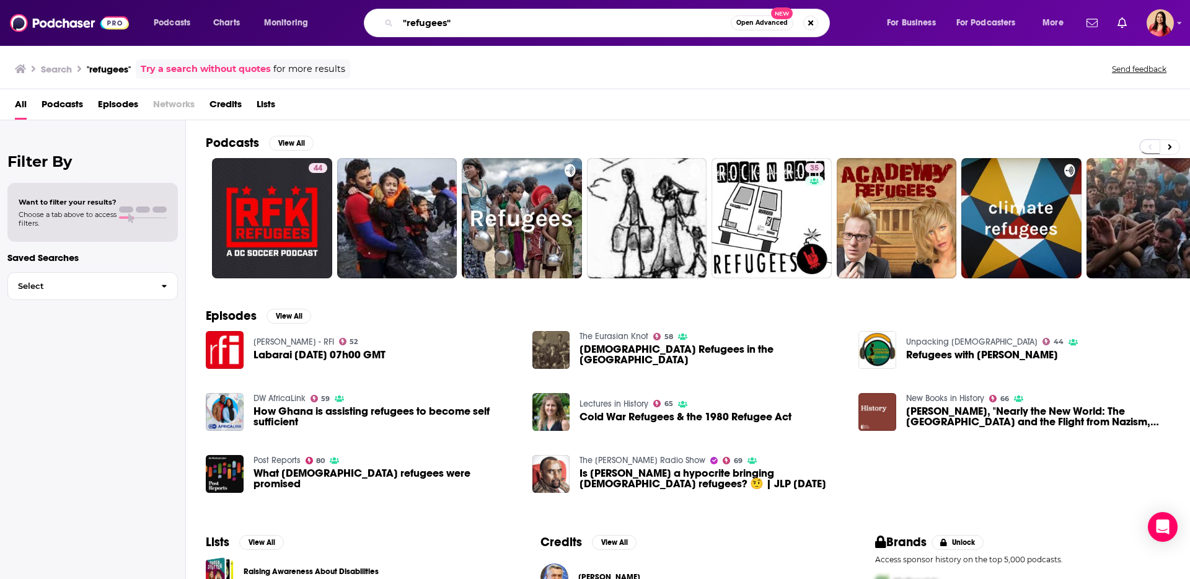
click at [422, 21] on input ""refugees"" at bounding box center [564, 23] width 333 height 20
type input ""[DEMOGRAPHIC_DATA]""
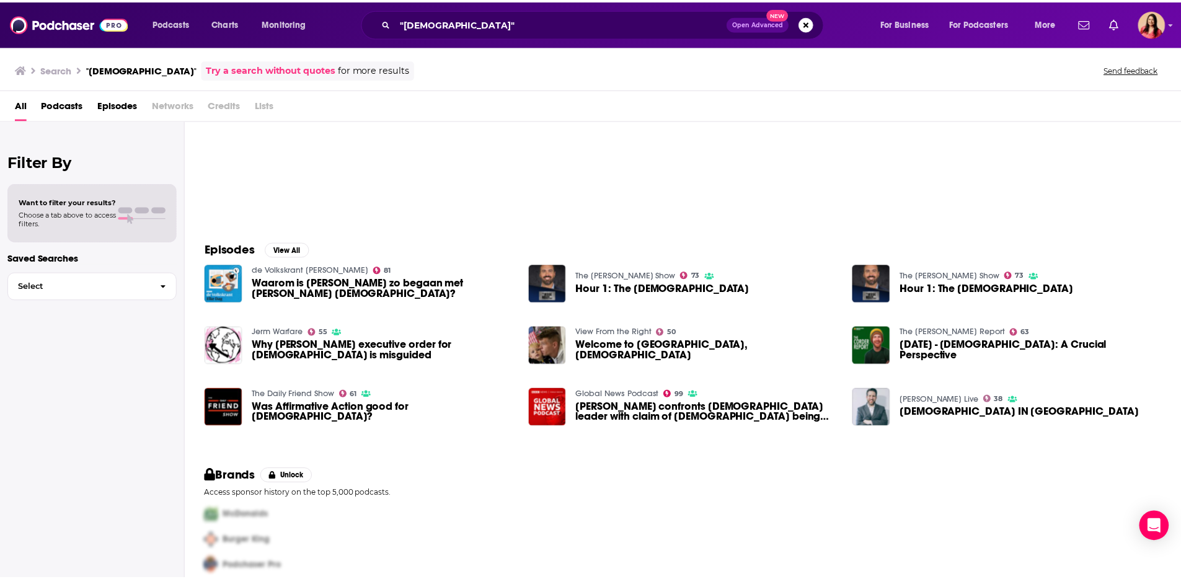
scroll to position [81, 0]
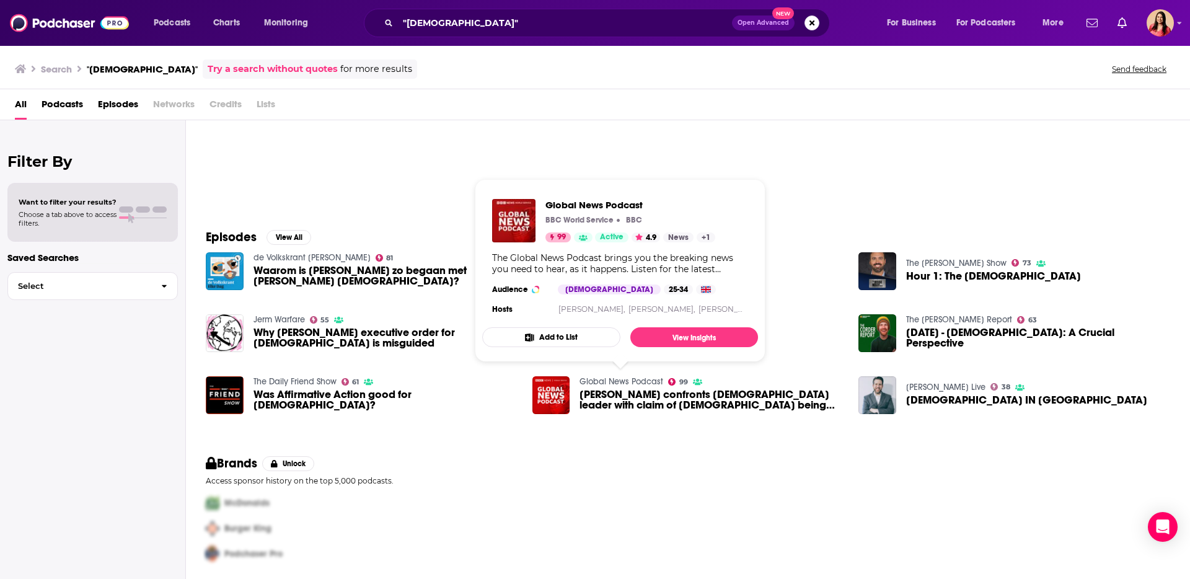
click at [616, 378] on link "Global News Podcast" at bounding box center [622, 381] width 84 height 11
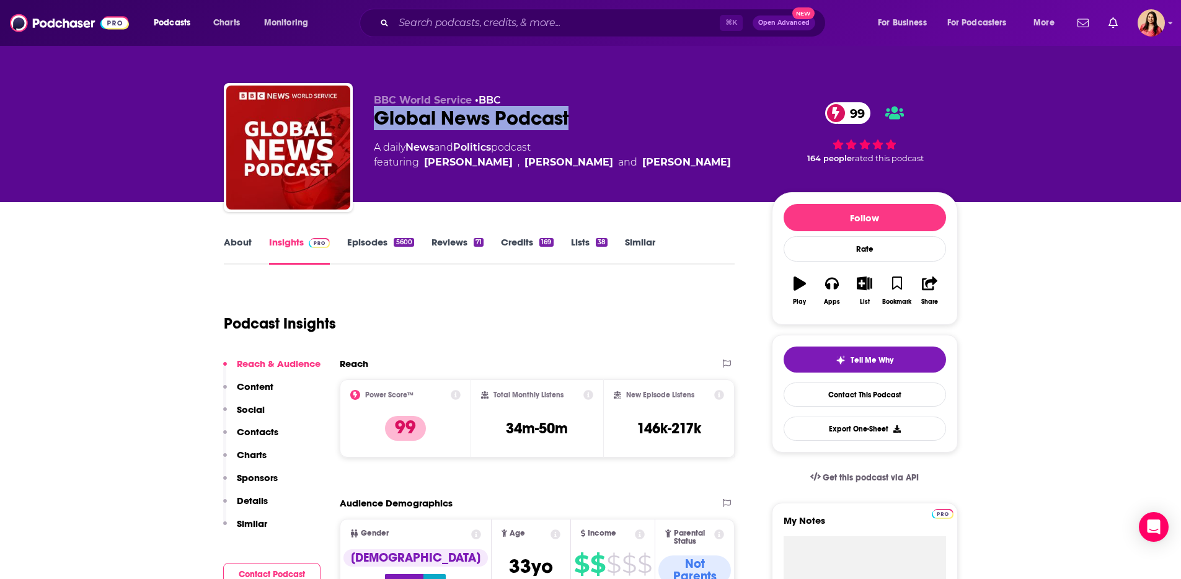
drag, startPoint x: 375, startPoint y: 118, endPoint x: 596, endPoint y: 128, distance: 220.9
click at [596, 128] on div "BBC World Service • BBC Global News Podcast 99 A daily News and Politics podcas…" at bounding box center [591, 150] width 734 height 134
copy h2 "Global News Podcast"
click at [467, 23] on input "Search podcasts, credits, & more..." at bounding box center [557, 23] width 326 height 20
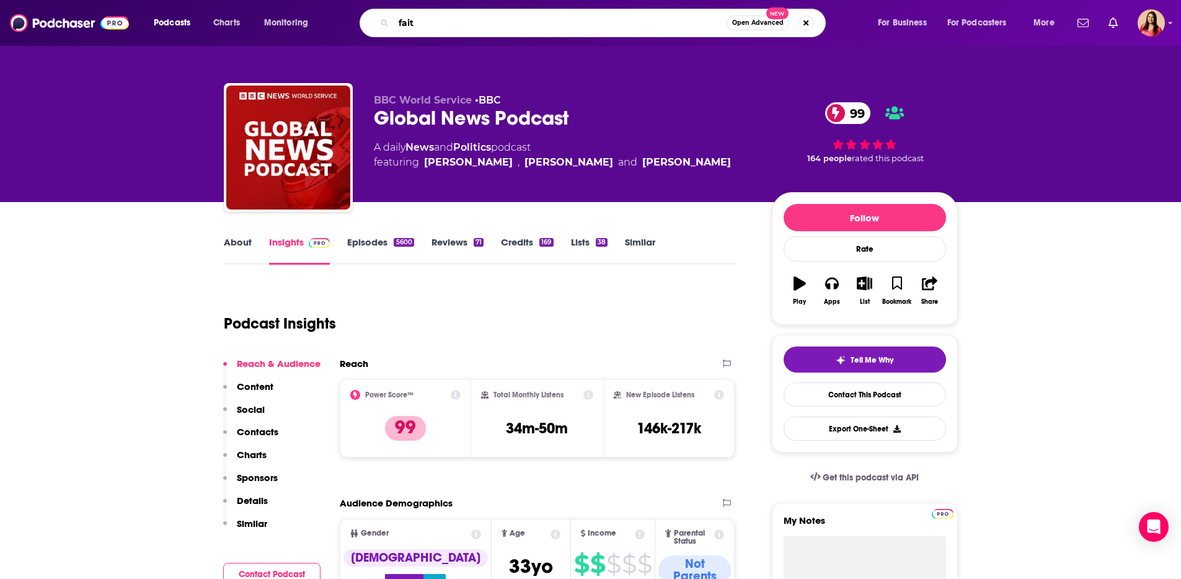
type input "faith"
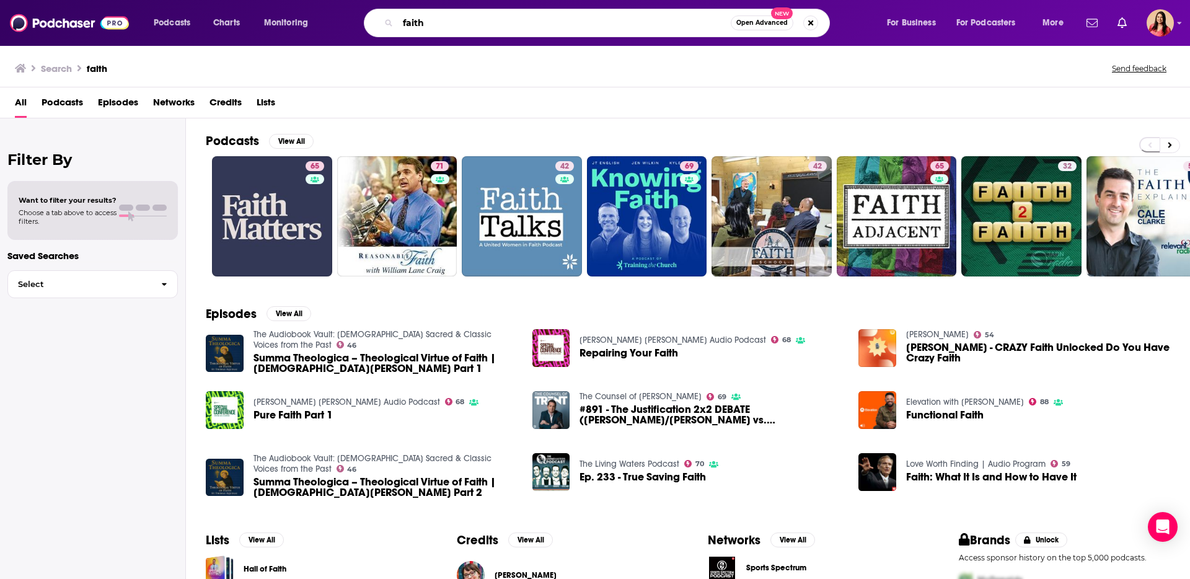
click at [453, 27] on input "faith" at bounding box center [564, 23] width 333 height 20
type input "talkin politics"
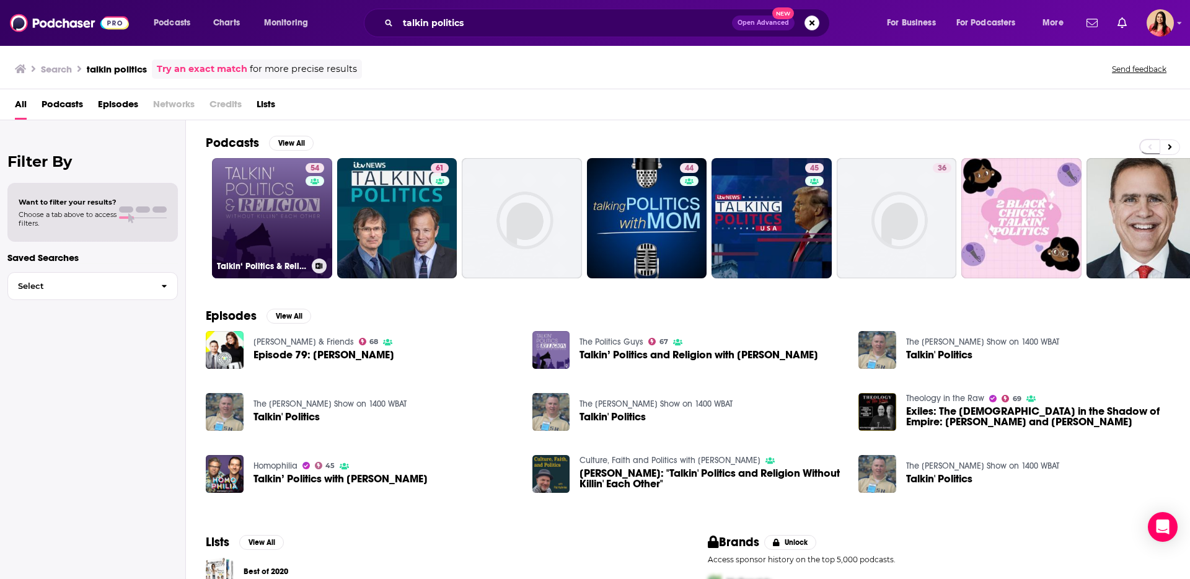
click at [263, 228] on link "54 Talkin‘ Politics & Religion Without Killin‘ Each Other" at bounding box center [272, 218] width 120 height 120
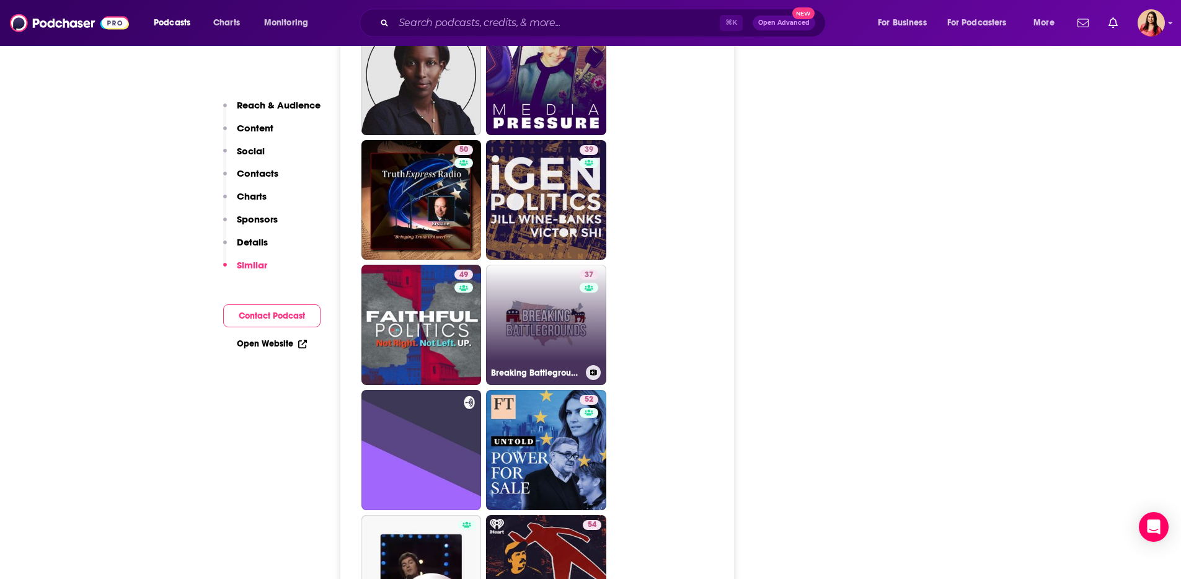
scroll to position [2595, 0]
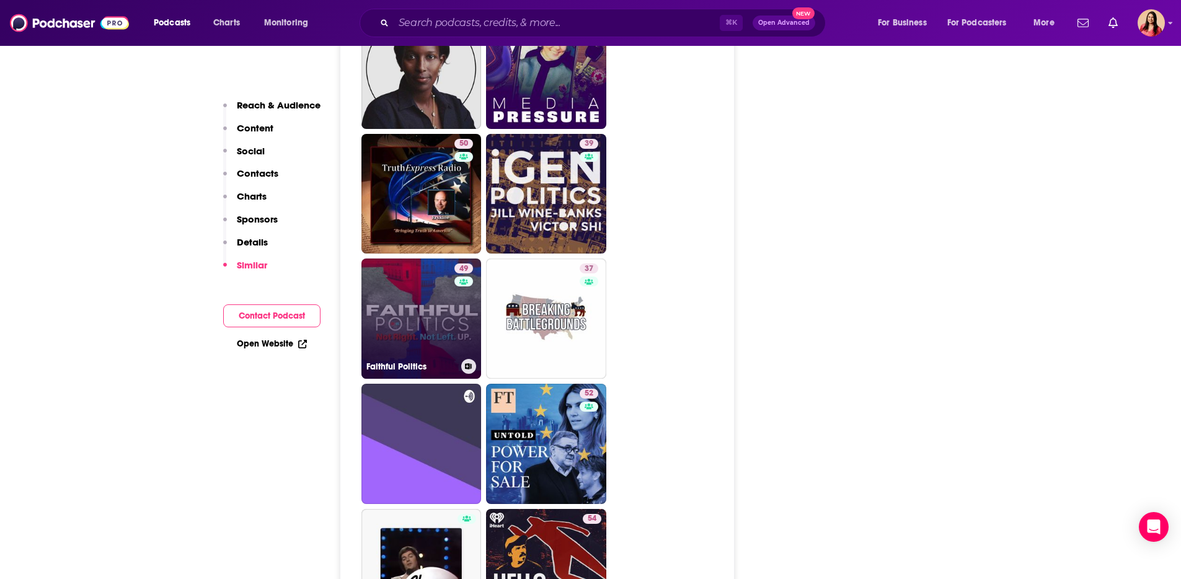
click at [446, 259] on link "49 Faithful Politics" at bounding box center [421, 318] width 120 height 120
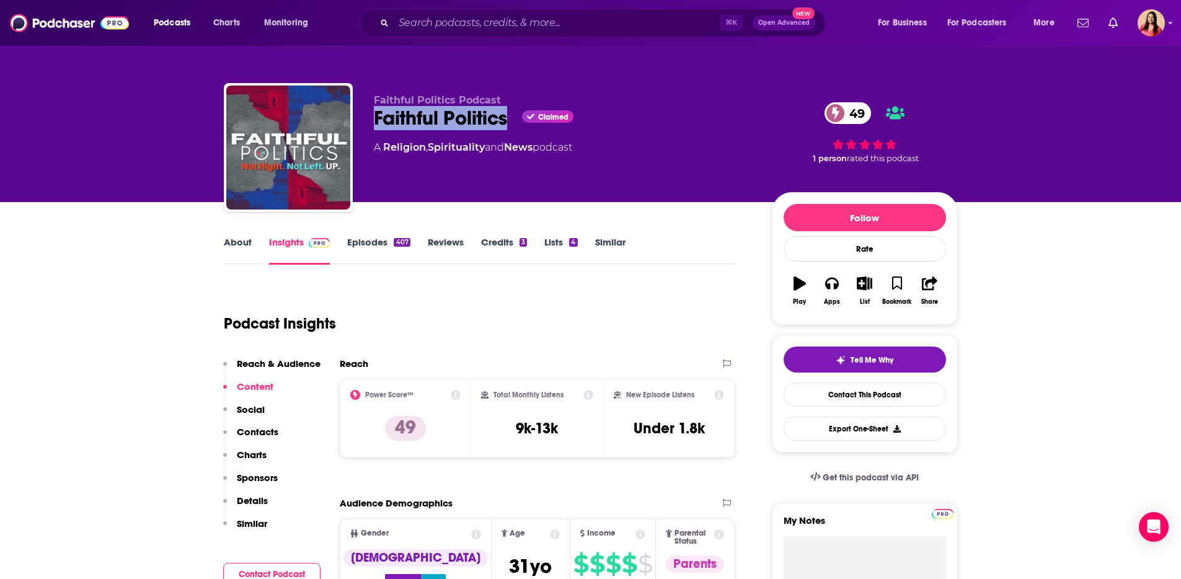
drag, startPoint x: 371, startPoint y: 112, endPoint x: 504, endPoint y: 113, distance: 133.3
click at [504, 113] on div "Faithful Politics Podcast Faithful Politics Claimed 49 A Religion , Spiritualit…" at bounding box center [591, 150] width 734 height 134
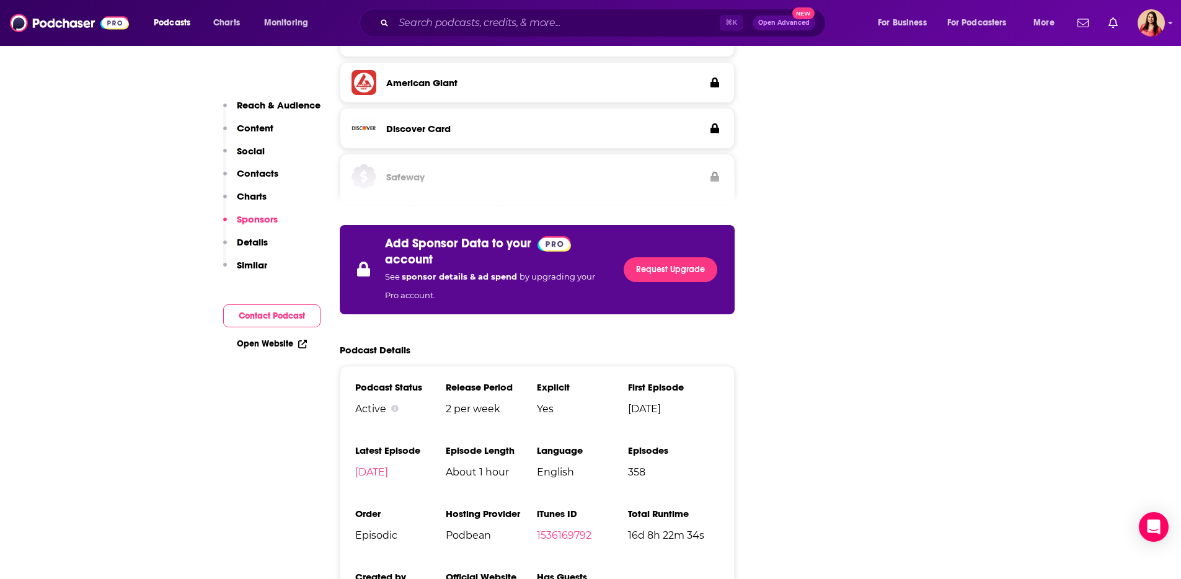
scroll to position [2207, 0]
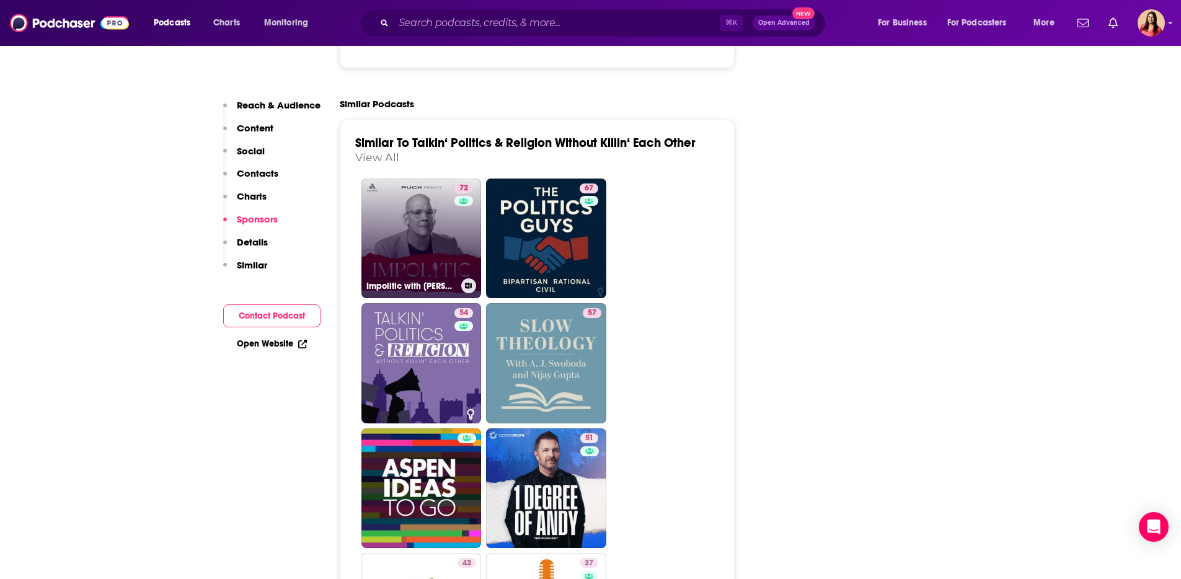
click at [415, 179] on link "72 Impolitic with [PERSON_NAME]" at bounding box center [421, 239] width 120 height 120
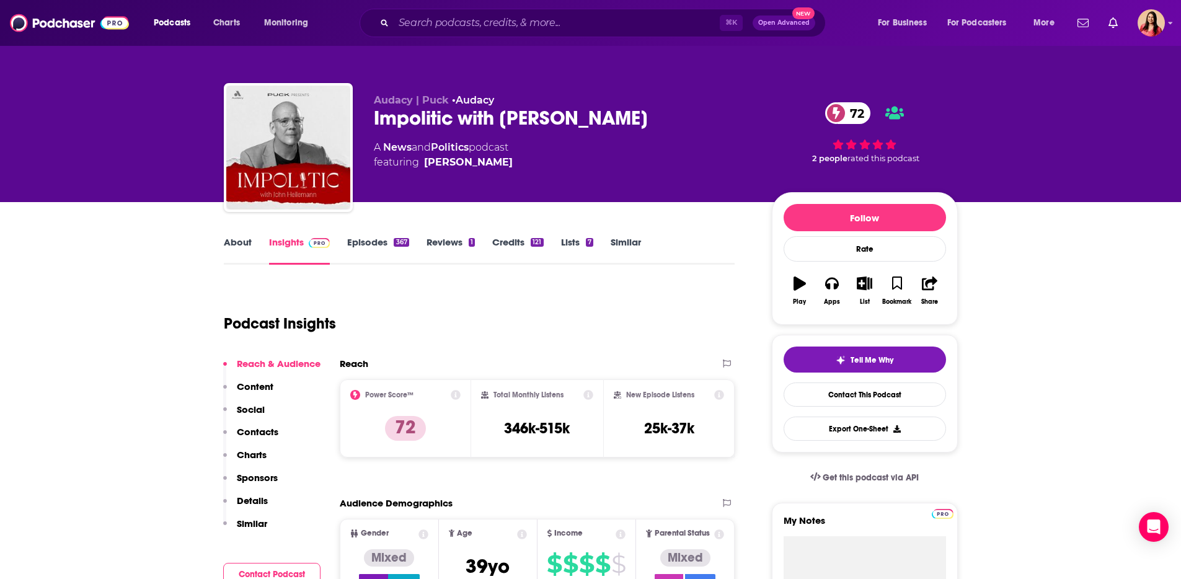
drag, startPoint x: 374, startPoint y: 120, endPoint x: 673, endPoint y: 118, distance: 299.4
click at [673, 118] on div "Impolitic with [PERSON_NAME] 72" at bounding box center [563, 118] width 378 height 24
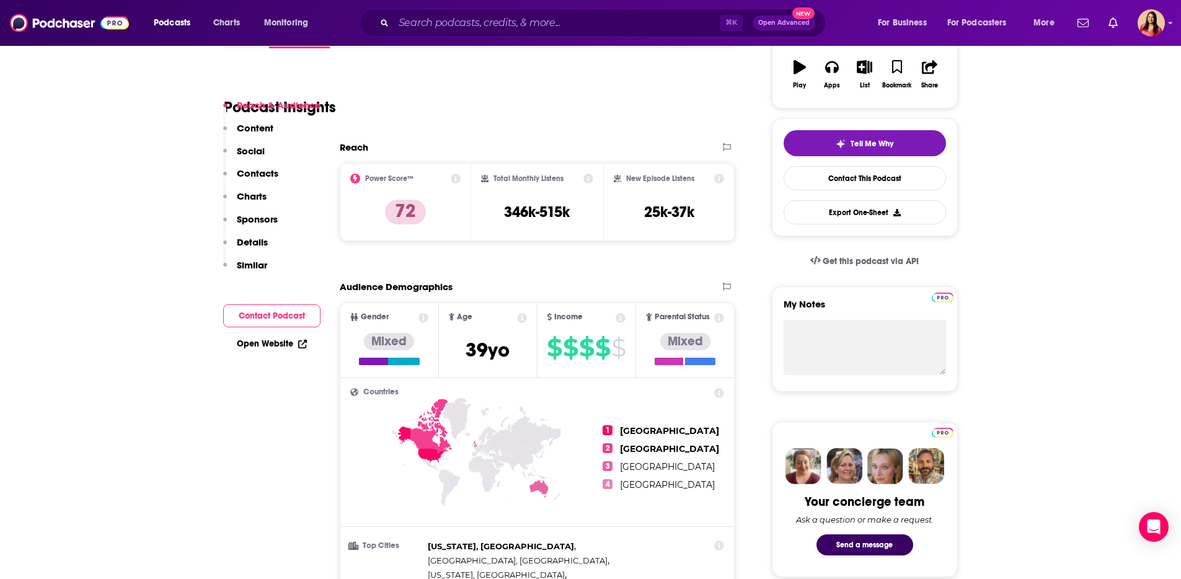
scroll to position [344, 0]
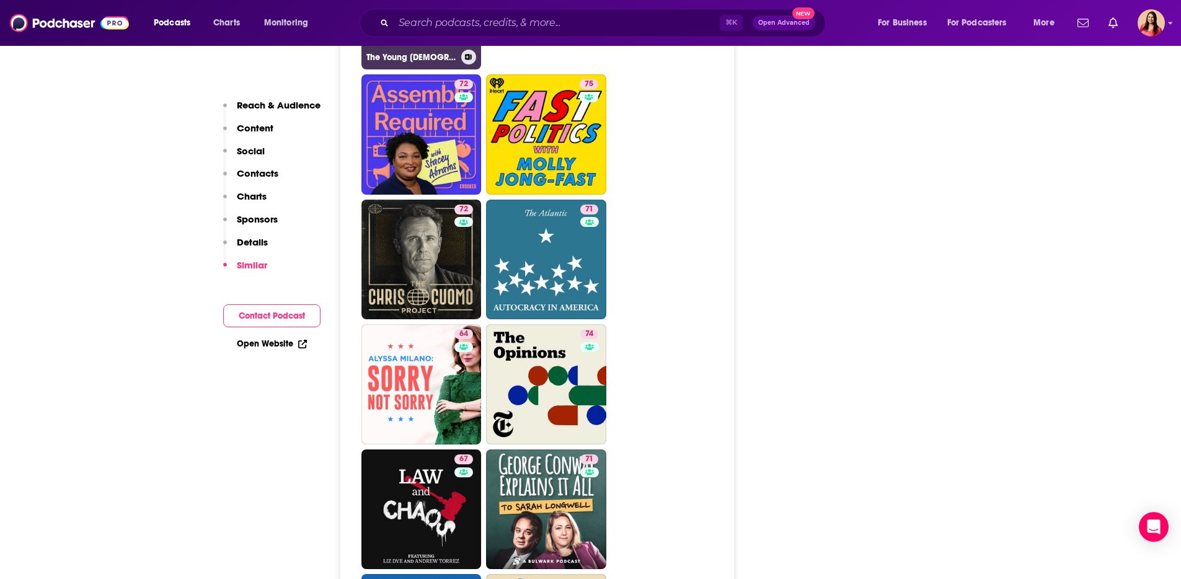
scroll to position [2452, 0]
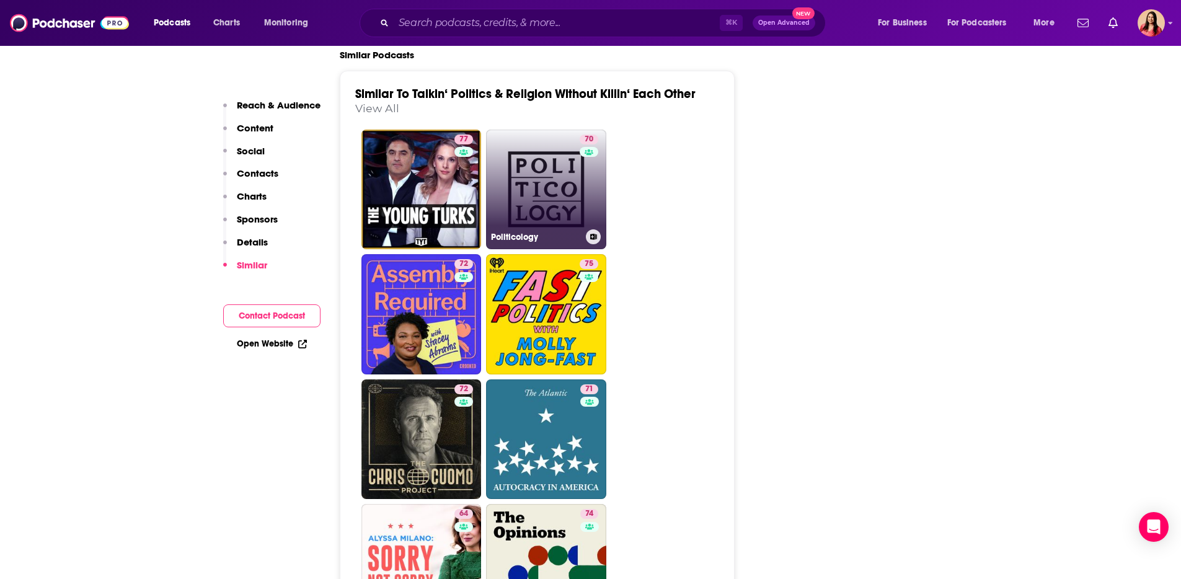
click at [533, 138] on link "70 Politicology" at bounding box center [546, 190] width 120 height 120
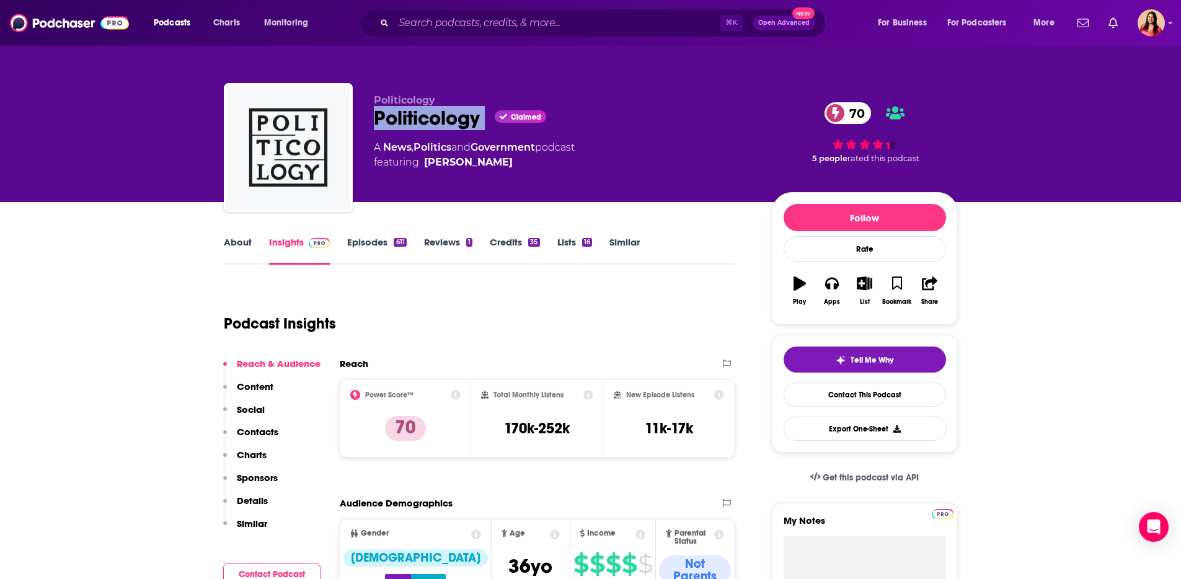
drag, startPoint x: 368, startPoint y: 117, endPoint x: 499, endPoint y: 112, distance: 131.5
click at [499, 112] on div "Politicology Politicology Claimed 70 A News , Politics and Government podcast f…" at bounding box center [591, 150] width 734 height 134
type input "[URL][DOMAIN_NAME]"
